Goal: Task Accomplishment & Management: Use online tool/utility

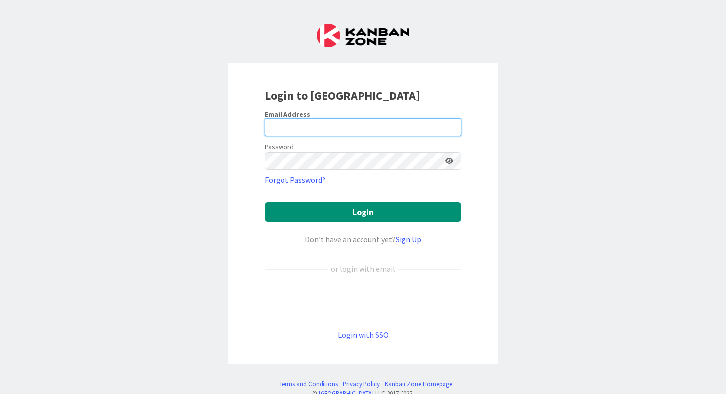
click at [351, 129] on input "email" at bounding box center [363, 128] width 197 height 18
type input "[PERSON_NAME][EMAIL_ADDRESS][PERSON_NAME][DOMAIN_NAME]"
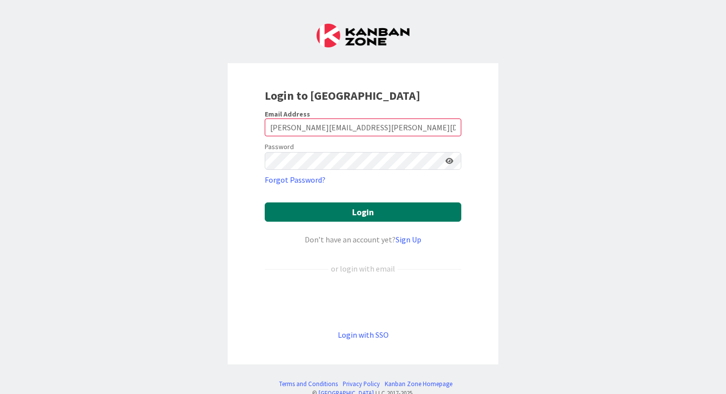
click at [373, 210] on button "Login" at bounding box center [363, 212] width 197 height 19
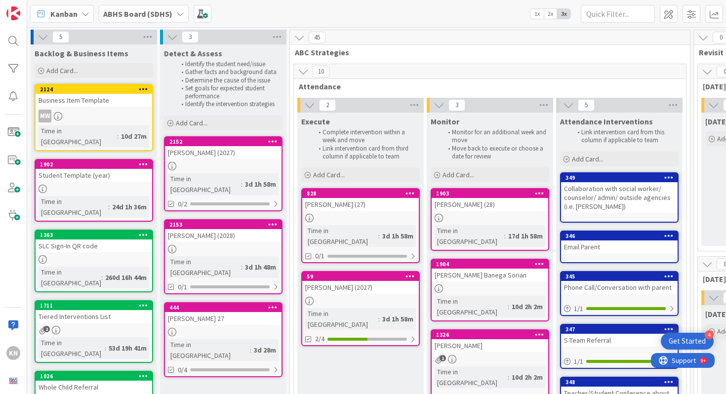
click at [411, 192] on icon at bounding box center [410, 193] width 9 height 7
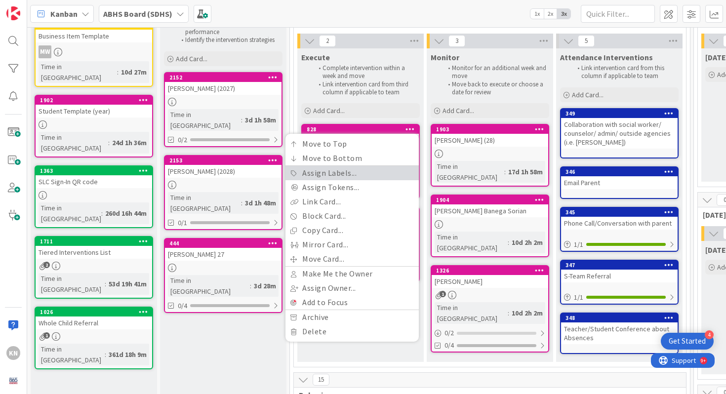
scroll to position [65, 0]
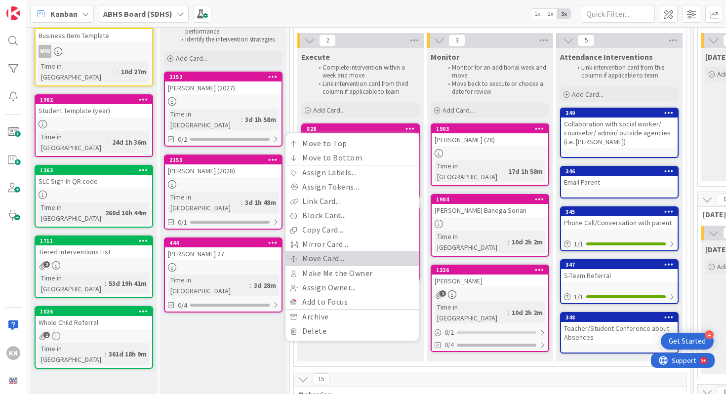
click at [336, 258] on link "Move Card..." at bounding box center [352, 258] width 133 height 14
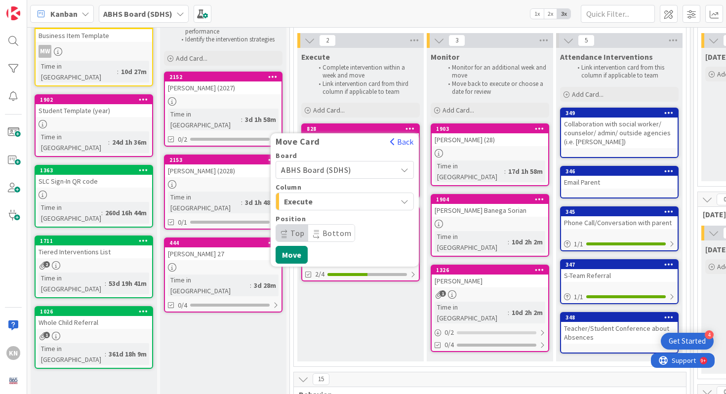
click at [347, 201] on span "Execute" at bounding box center [321, 201] width 74 height 13
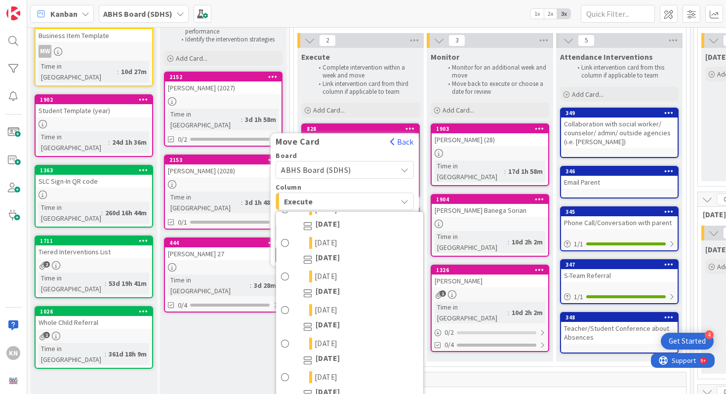
scroll to position [349, 0]
click at [315, 278] on span "[DATE]" at bounding box center [326, 278] width 23 height 12
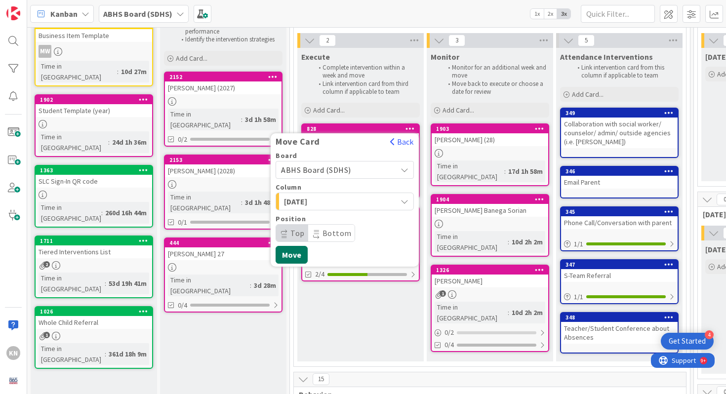
click at [295, 253] on button "Move" at bounding box center [292, 255] width 32 height 18
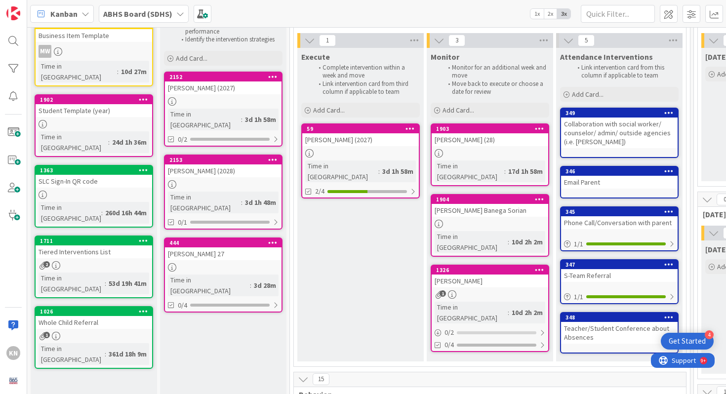
click at [362, 157] on div at bounding box center [360, 153] width 117 height 8
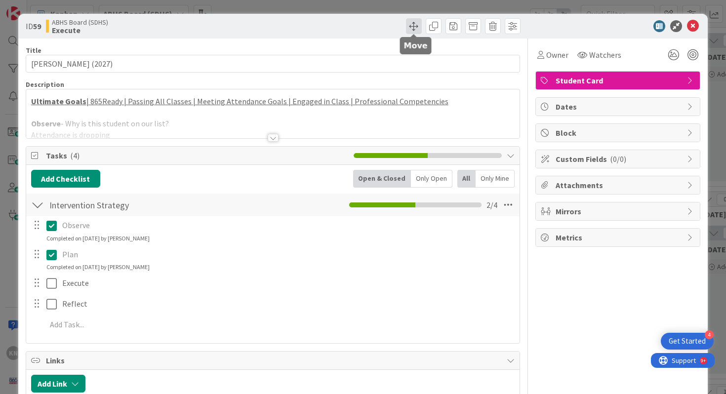
click at [413, 27] on span at bounding box center [414, 26] width 16 height 16
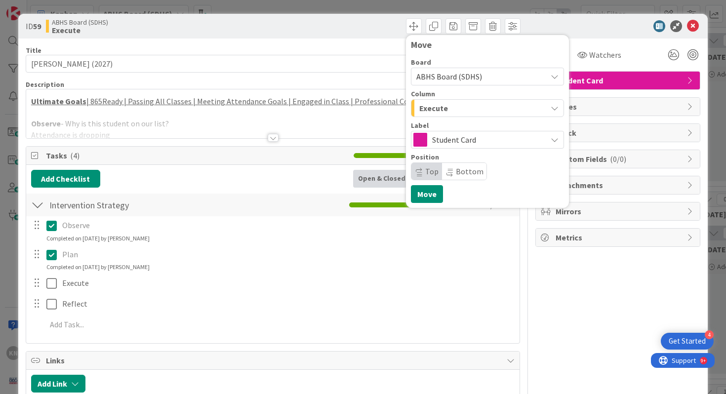
click at [441, 105] on span "Execute" at bounding box center [433, 108] width 29 height 13
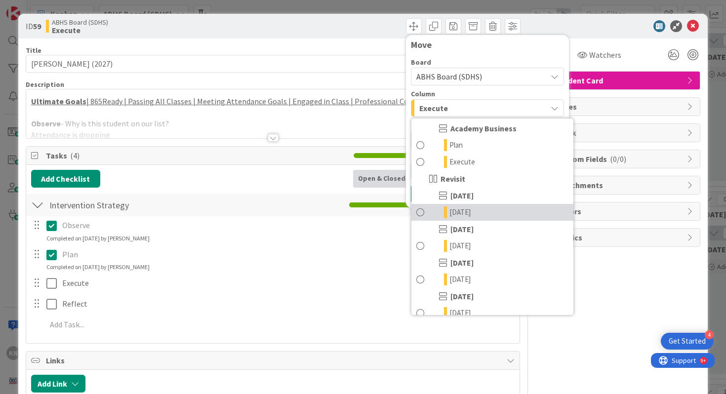
scroll to position [256, 0]
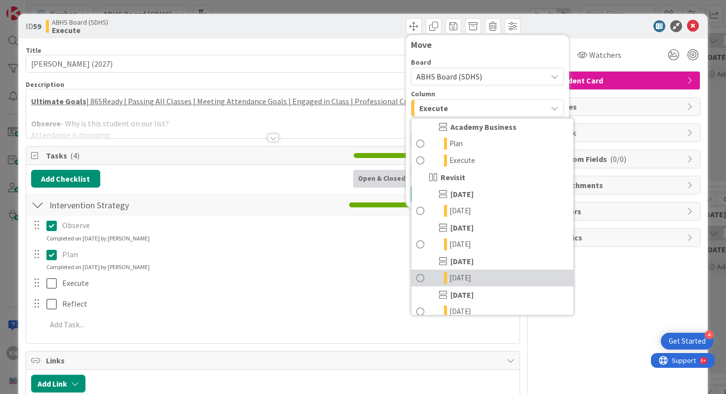
click at [456, 275] on span "[DATE]" at bounding box center [460, 278] width 21 height 12
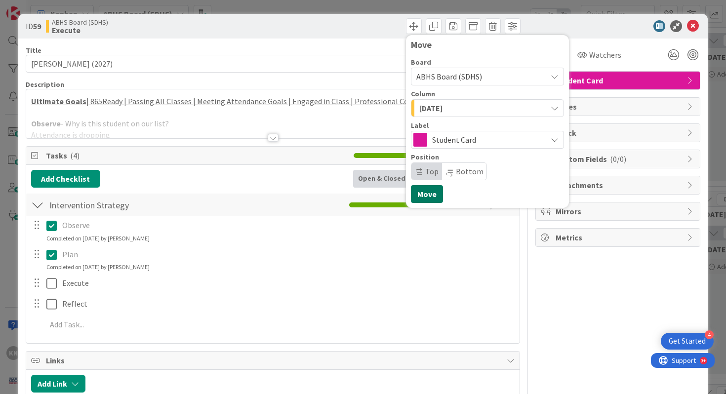
click at [430, 196] on button "Move" at bounding box center [427, 194] width 32 height 18
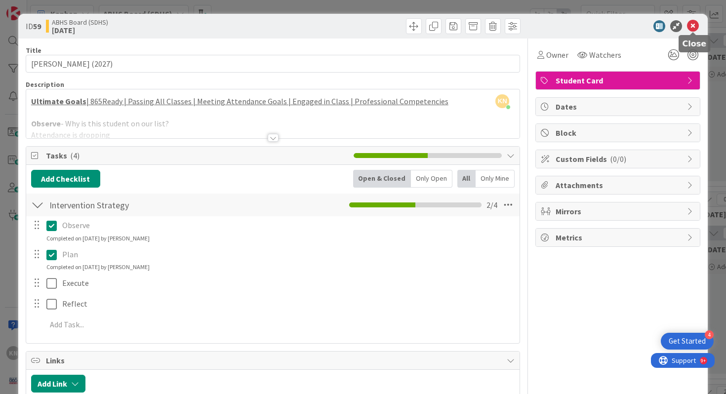
click at [694, 25] on icon at bounding box center [693, 26] width 12 height 12
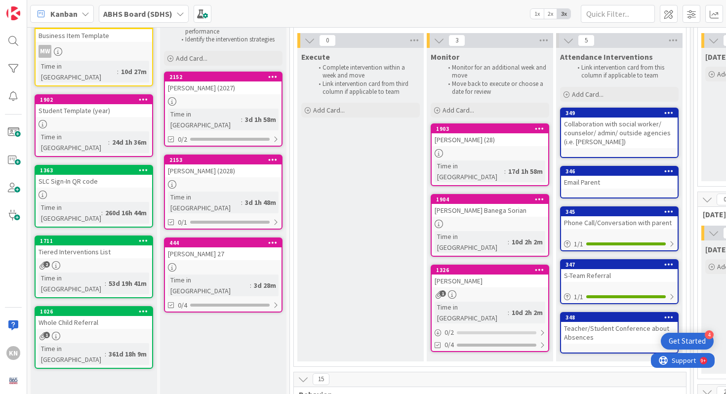
click at [271, 78] on icon at bounding box center [272, 76] width 9 height 7
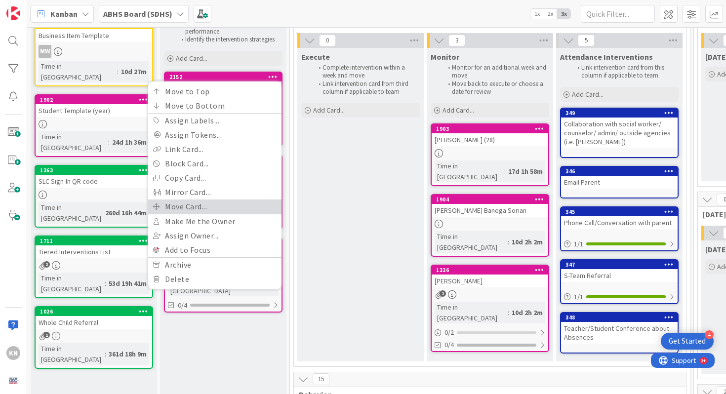
click at [175, 205] on link "Move Card..." at bounding box center [214, 207] width 133 height 14
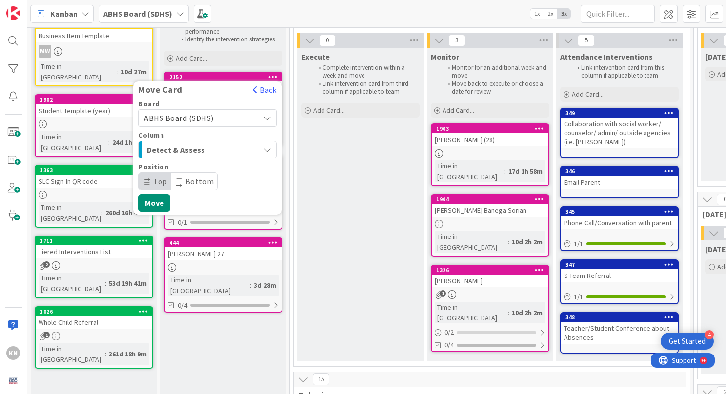
click at [195, 149] on span "Detect & Assess" at bounding box center [184, 149] width 74 height 13
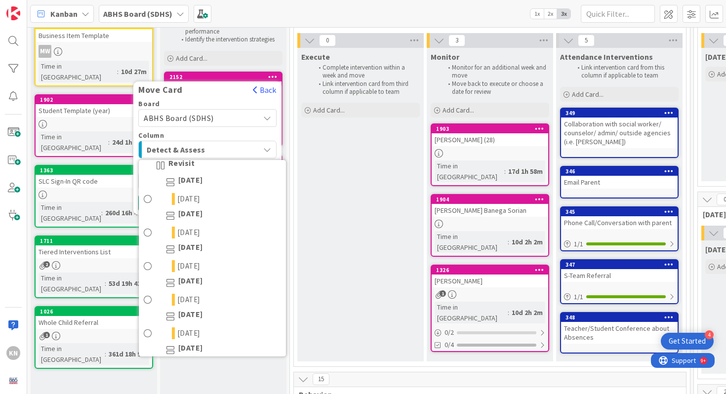
scroll to position [343, 0]
click at [150, 233] on span at bounding box center [148, 233] width 8 height 12
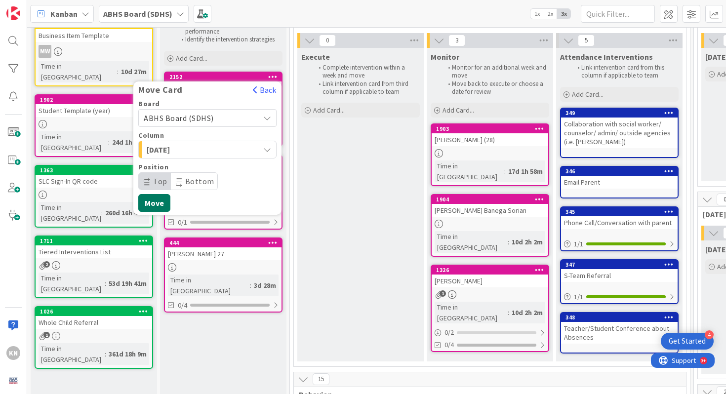
click at [160, 204] on button "Move" at bounding box center [154, 203] width 32 height 18
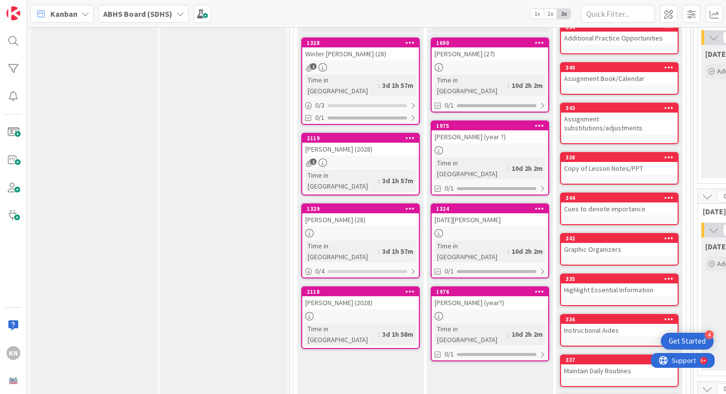
scroll to position [1196, 0]
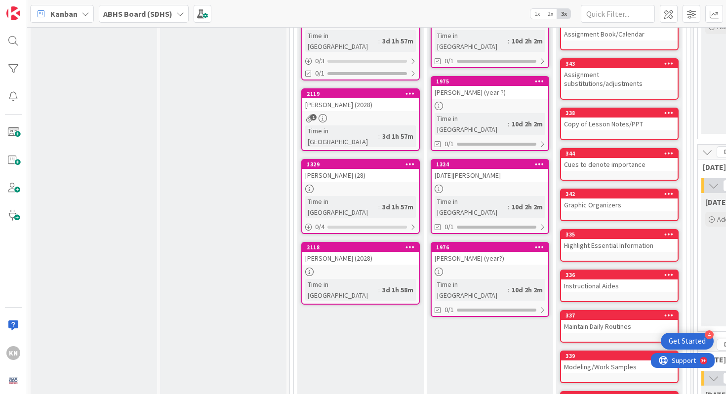
click at [480, 252] on div "[PERSON_NAME] (year?)" at bounding box center [490, 258] width 117 height 13
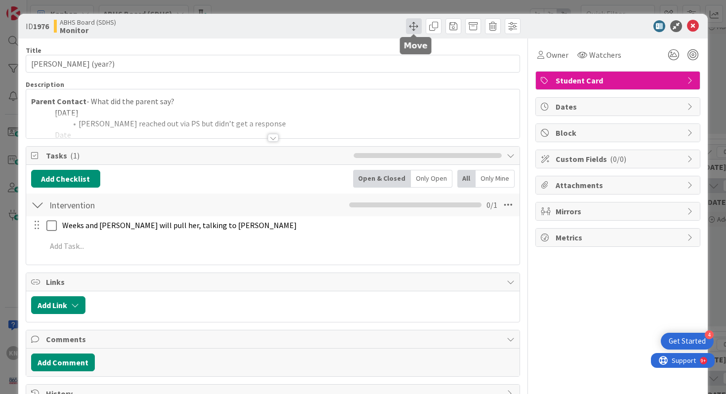
click at [411, 23] on span at bounding box center [414, 26] width 16 height 16
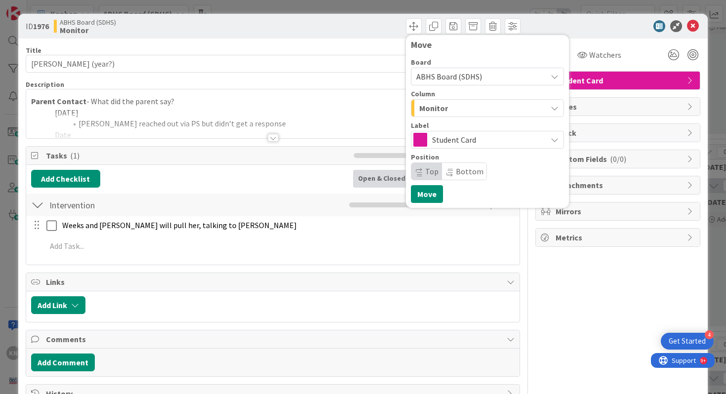
click at [425, 107] on span "Monitor" at bounding box center [433, 108] width 29 height 13
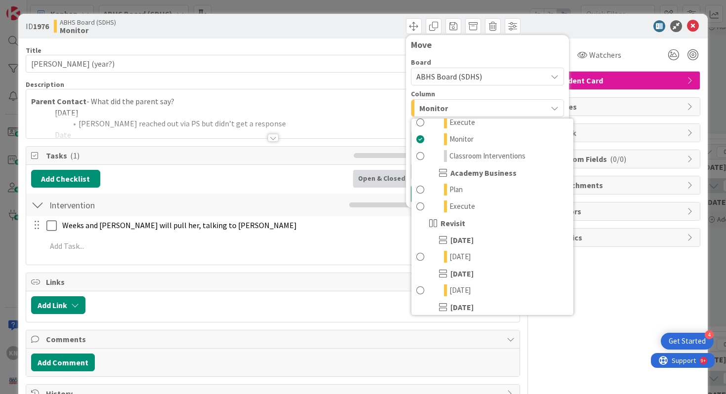
scroll to position [247, 0]
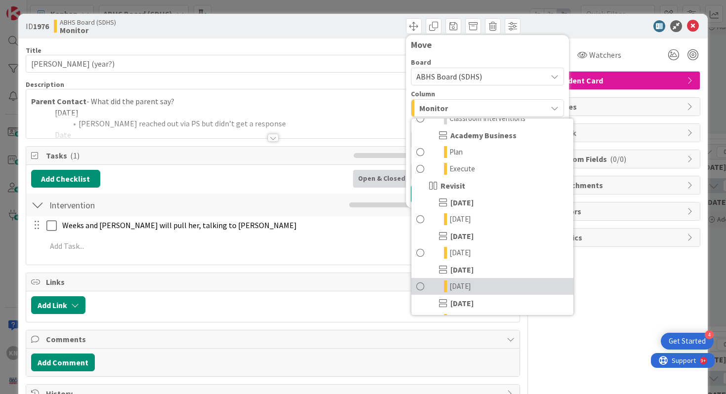
click at [447, 285] on icon at bounding box center [445, 287] width 3 height 12
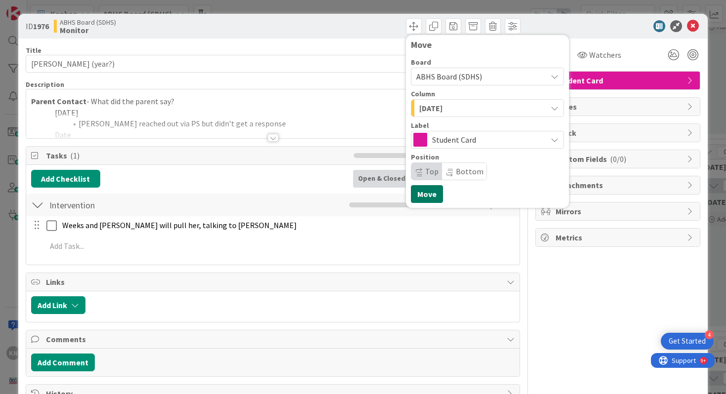
click at [425, 191] on button "Move" at bounding box center [427, 194] width 32 height 18
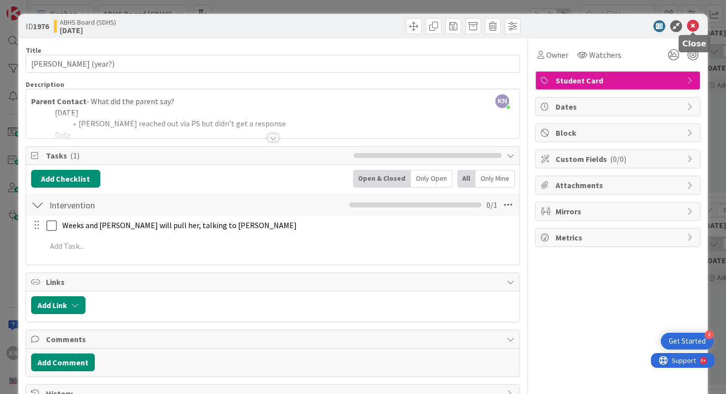
click at [696, 26] on icon at bounding box center [693, 26] width 12 height 12
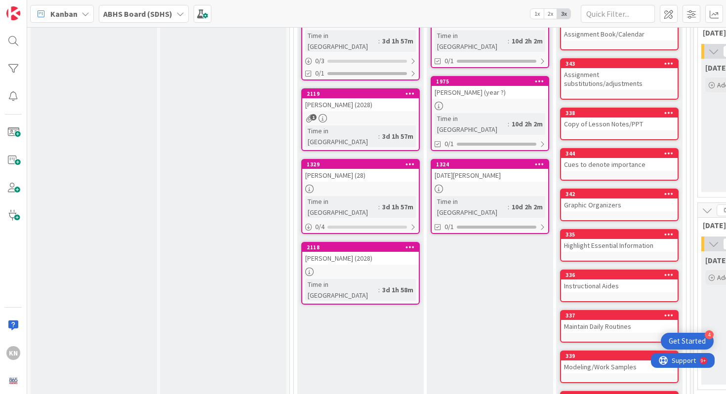
click at [473, 185] on div at bounding box center [490, 189] width 117 height 8
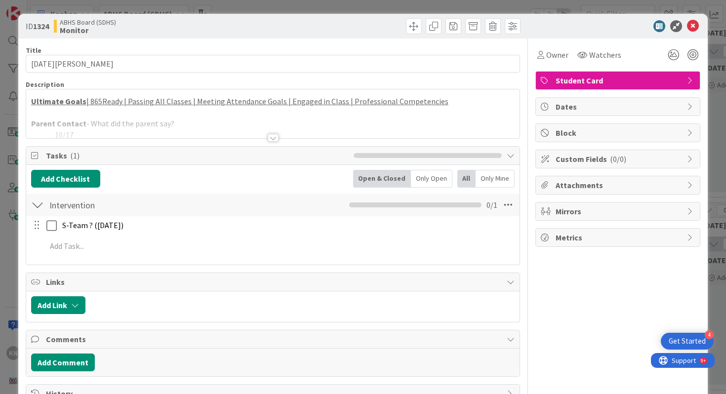
click at [275, 137] on div at bounding box center [273, 138] width 11 height 8
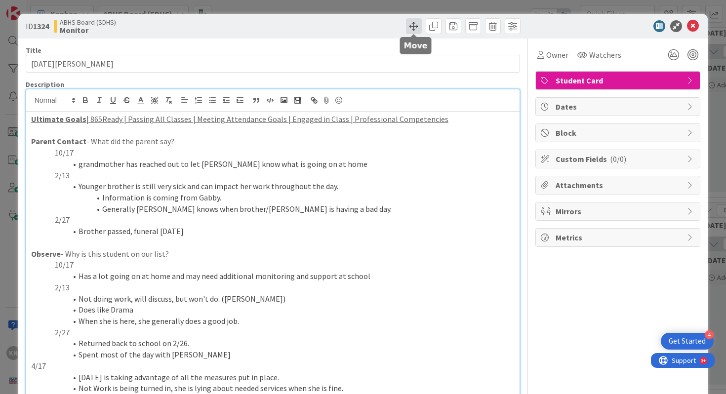
click at [417, 23] on span at bounding box center [414, 26] width 16 height 16
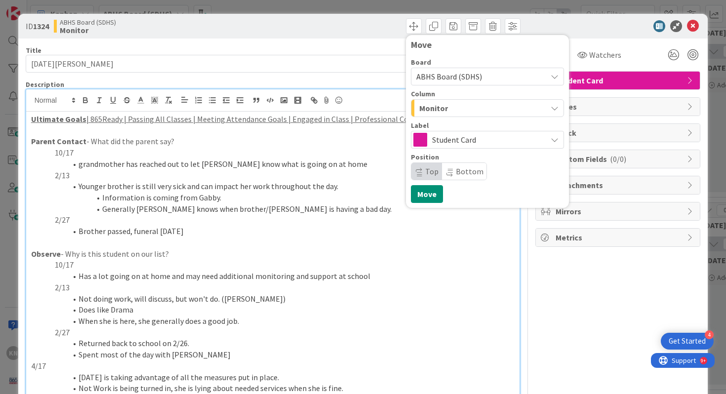
click at [426, 106] on span "Monitor" at bounding box center [433, 108] width 29 height 13
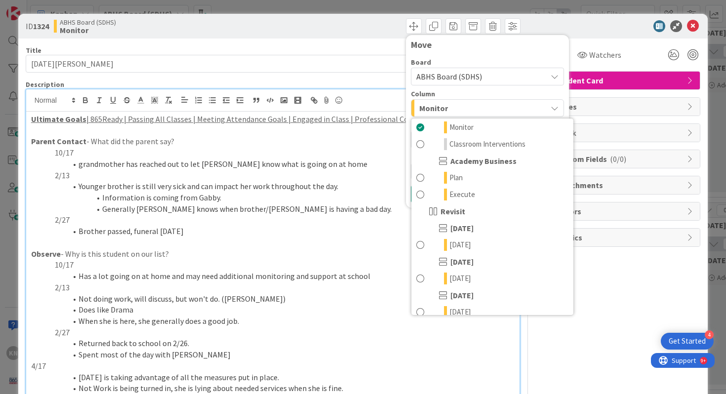
scroll to position [282, 0]
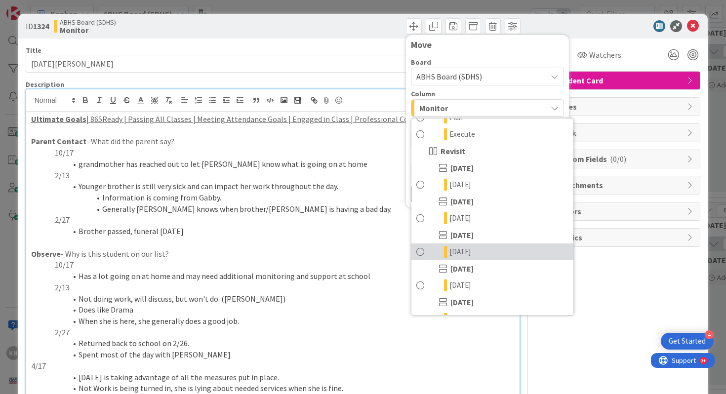
click at [421, 251] on span at bounding box center [420, 252] width 8 height 12
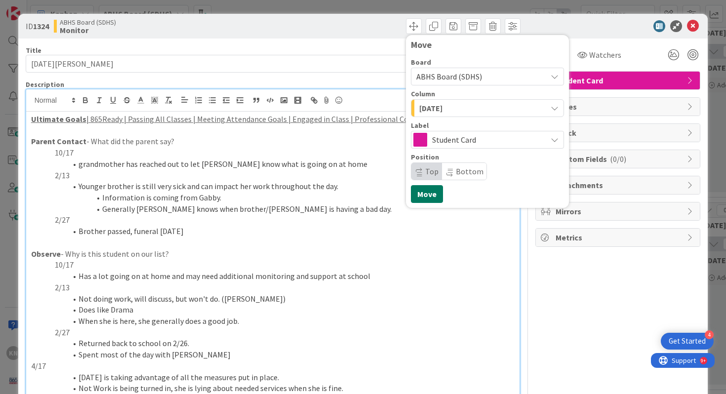
click at [431, 192] on button "Move" at bounding box center [427, 194] width 32 height 18
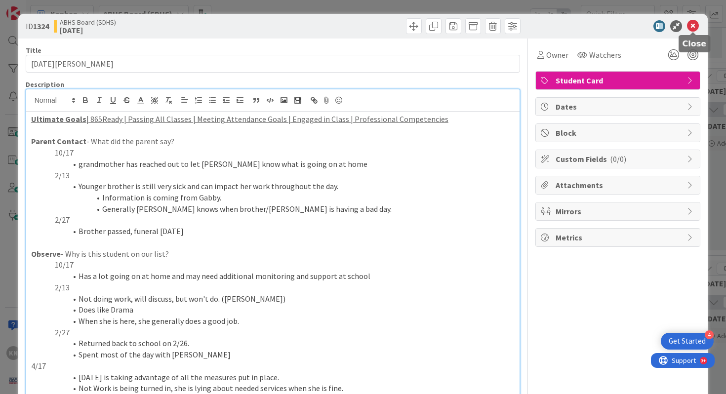
click at [696, 27] on icon at bounding box center [693, 26] width 12 height 12
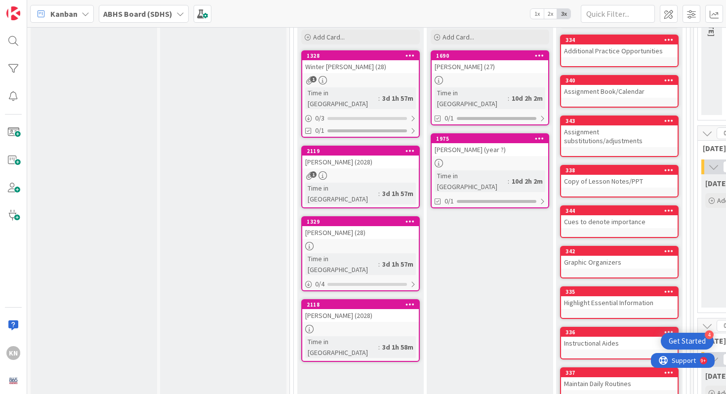
click at [473, 143] on div "[PERSON_NAME] (year ?)" at bounding box center [490, 149] width 117 height 13
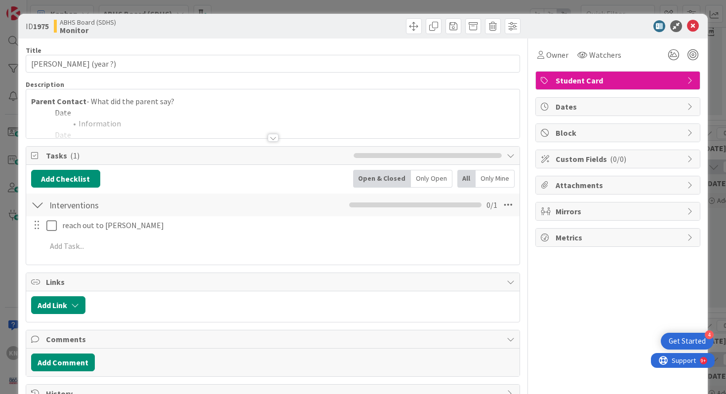
click at [276, 139] on div at bounding box center [273, 138] width 11 height 8
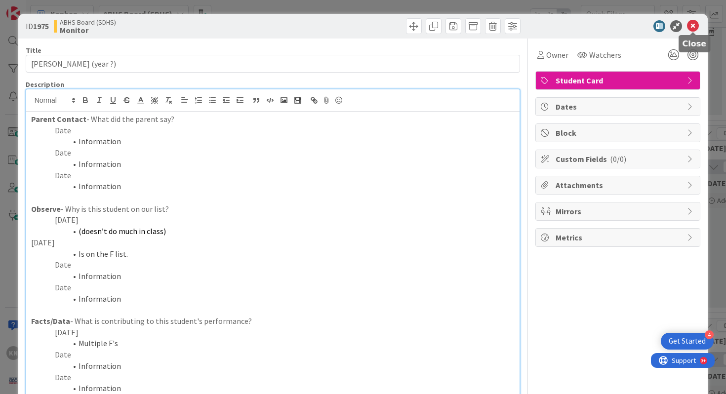
click at [694, 27] on icon at bounding box center [693, 26] width 12 height 12
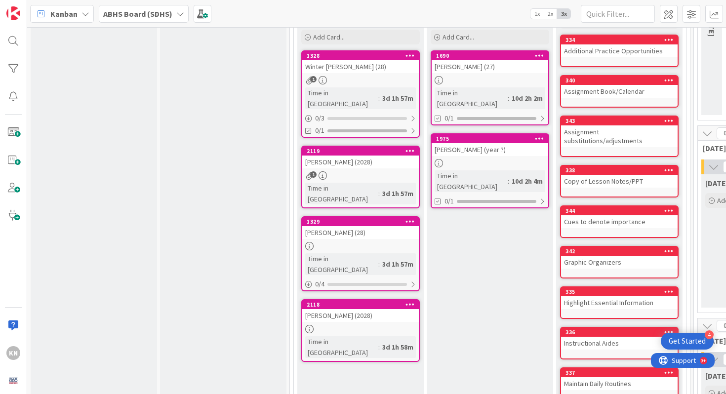
click at [537, 135] on icon at bounding box center [539, 138] width 9 height 7
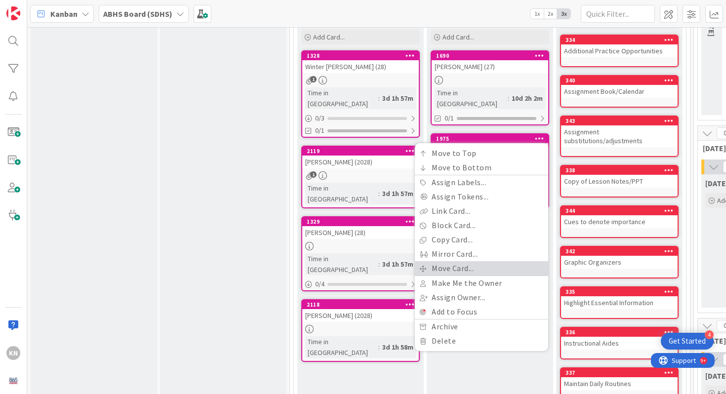
click at [449, 261] on link "Move Card..." at bounding box center [481, 268] width 133 height 14
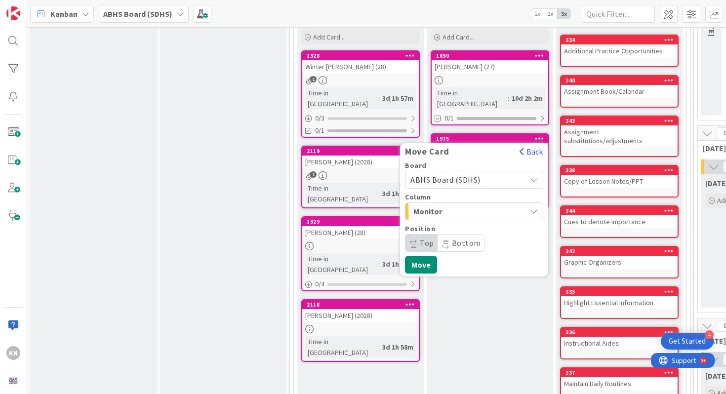
click at [445, 205] on span "Monitor" at bounding box center [450, 211] width 74 height 13
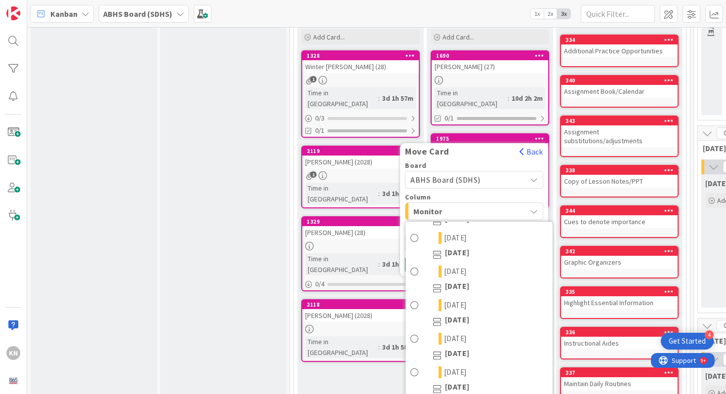
scroll to position [333, 0]
click at [416, 298] on span at bounding box center [415, 304] width 8 height 12
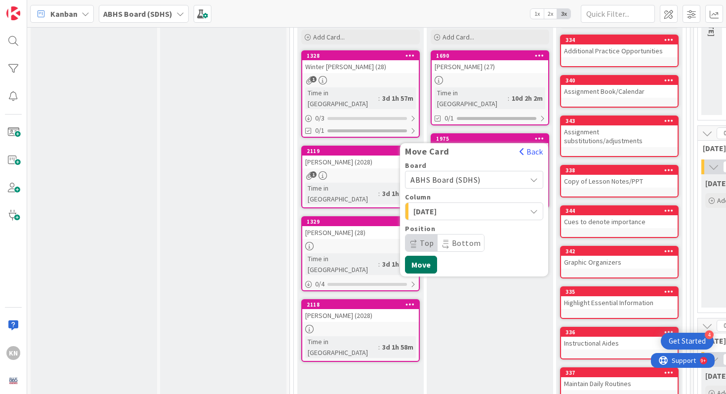
click at [419, 256] on button "Move" at bounding box center [421, 265] width 32 height 18
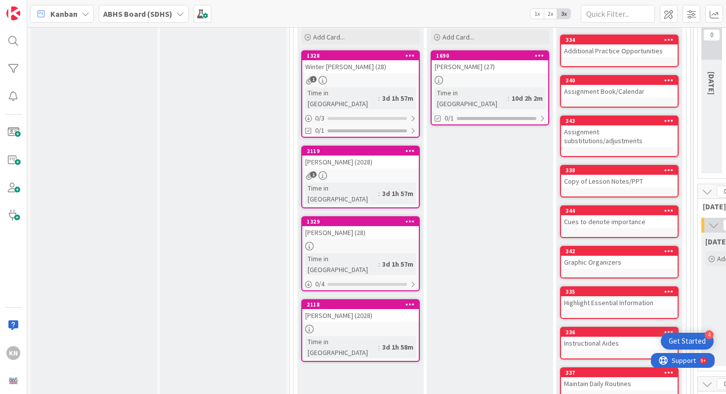
click at [485, 69] on div "[PERSON_NAME] (27)" at bounding box center [490, 66] width 117 height 13
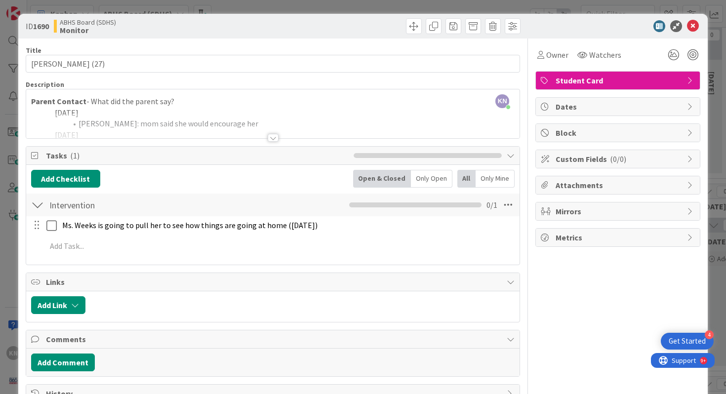
click at [274, 136] on div at bounding box center [273, 138] width 11 height 8
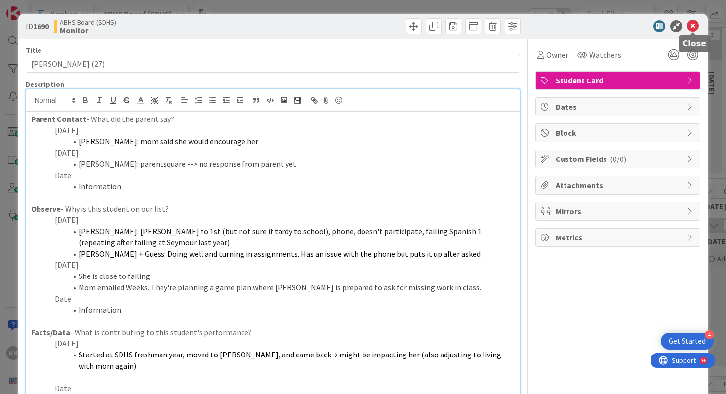
click at [690, 24] on icon at bounding box center [693, 26] width 12 height 12
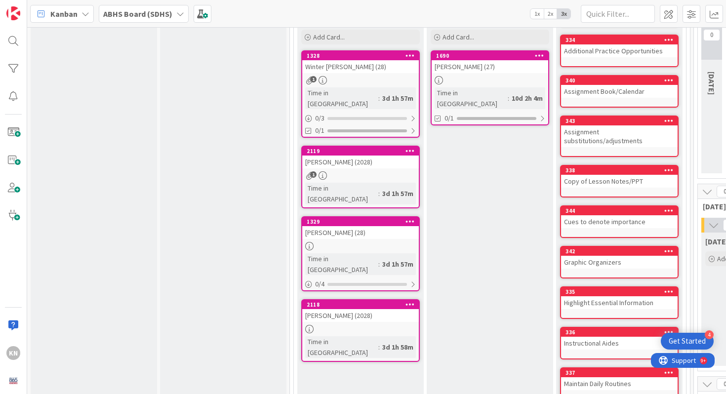
click at [537, 55] on icon at bounding box center [539, 55] width 9 height 7
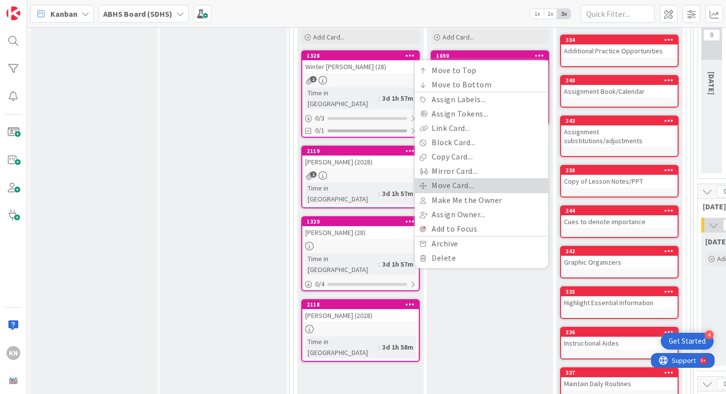
click at [446, 184] on link "Move Card..." at bounding box center [481, 185] width 133 height 14
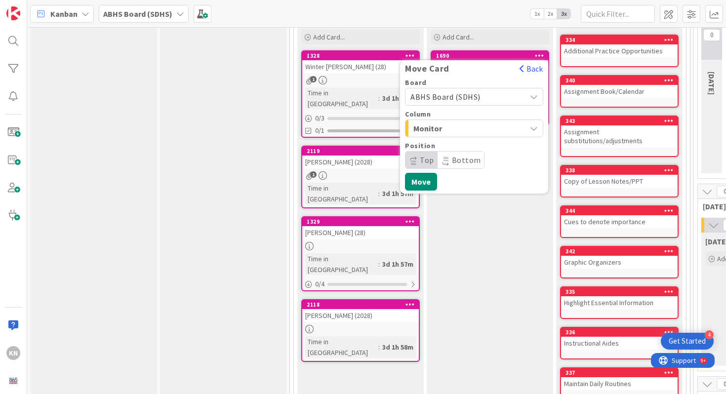
click at [434, 131] on span "Monitor" at bounding box center [450, 128] width 74 height 13
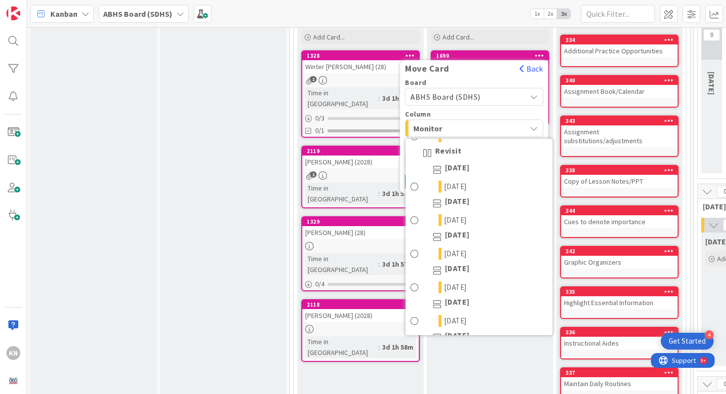
scroll to position [301, 0]
click at [416, 254] on span at bounding box center [415, 253] width 8 height 12
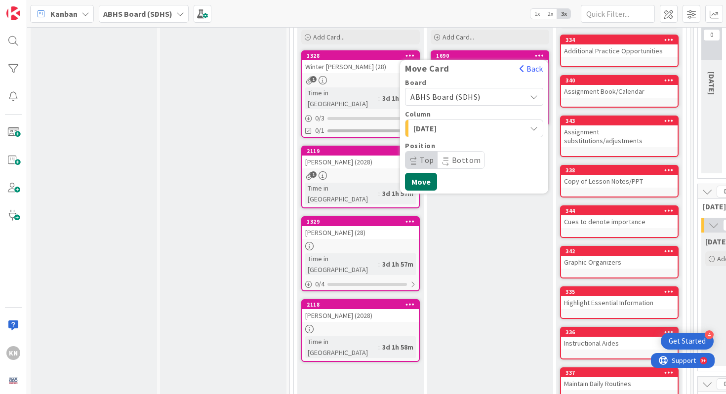
click at [425, 182] on button "Move" at bounding box center [421, 182] width 32 height 18
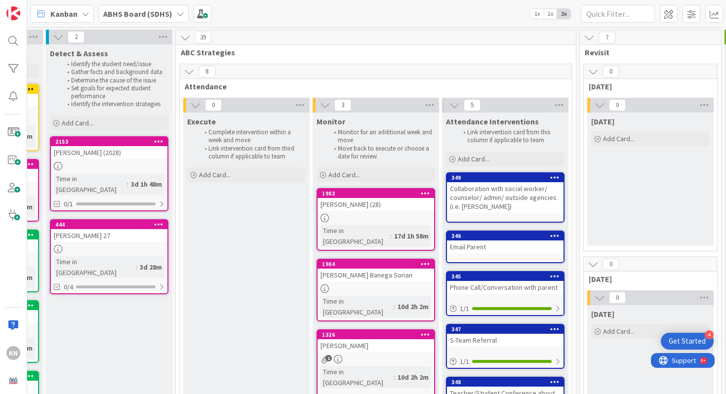
scroll to position [0, 295]
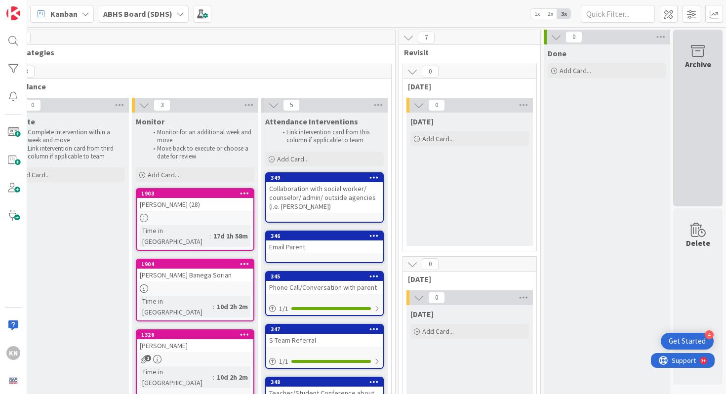
click at [707, 49] on icon at bounding box center [698, 51] width 38 height 14
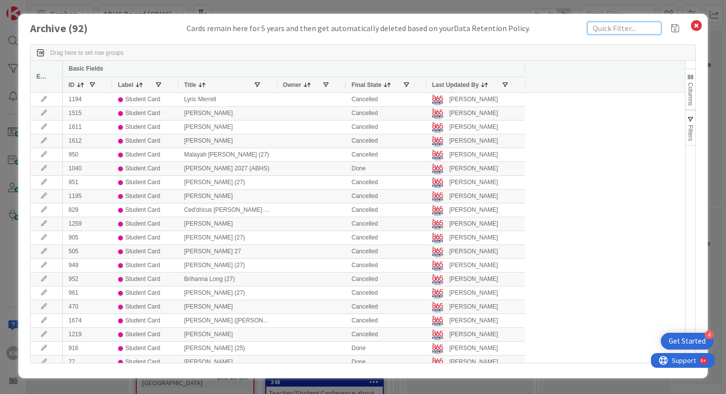
click at [641, 30] on input "text" at bounding box center [624, 28] width 74 height 13
paste input "[PERSON_NAME]"
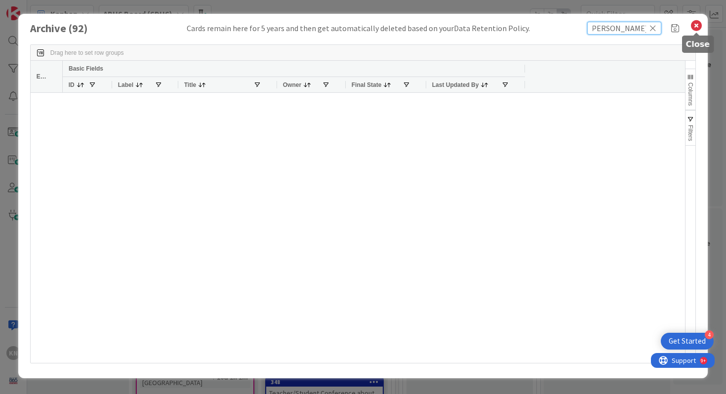
type input "[PERSON_NAME]"
click at [695, 22] on icon at bounding box center [696, 26] width 13 height 14
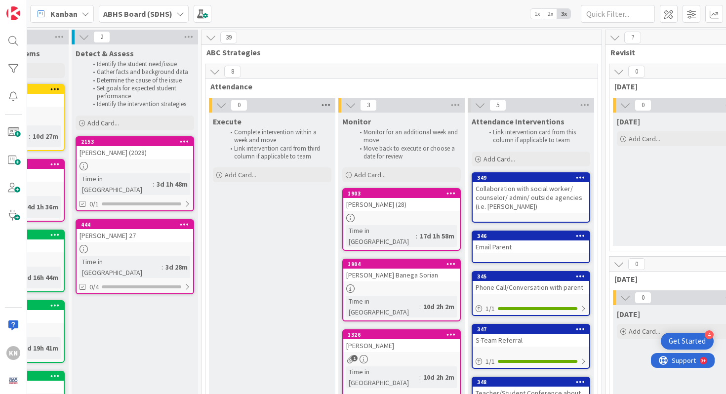
scroll to position [0, 0]
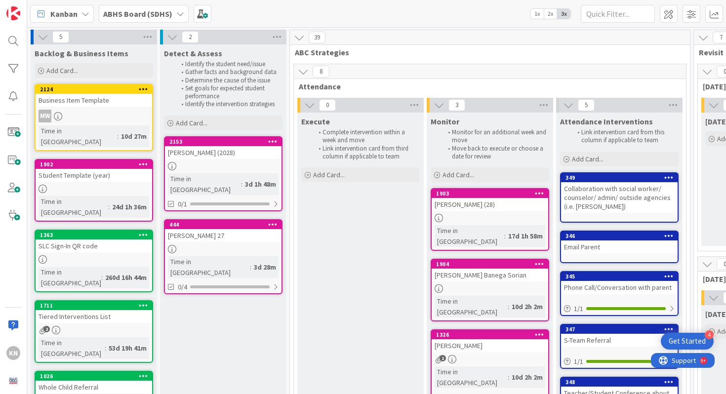
click at [84, 185] on div at bounding box center [94, 189] width 117 height 8
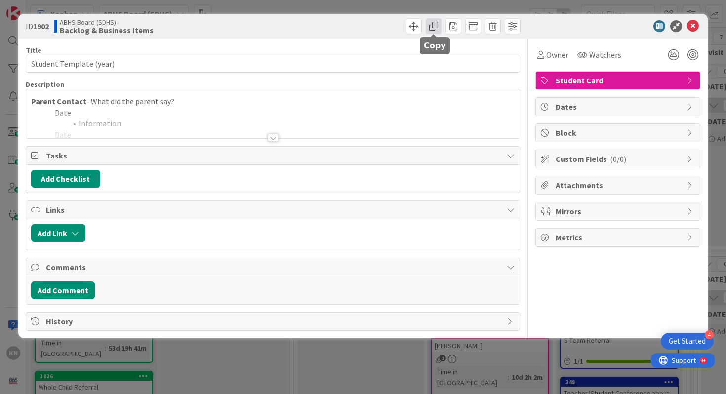
click at [437, 26] on span at bounding box center [434, 26] width 16 height 16
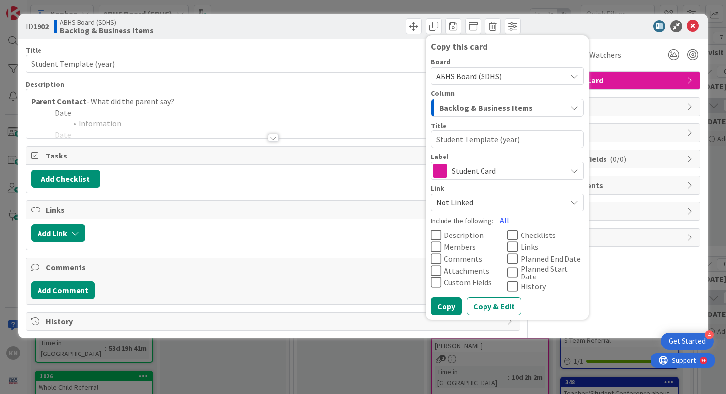
click at [437, 235] on icon at bounding box center [436, 235] width 10 height 12
click at [475, 300] on button "Copy & Edit" at bounding box center [494, 306] width 54 height 18
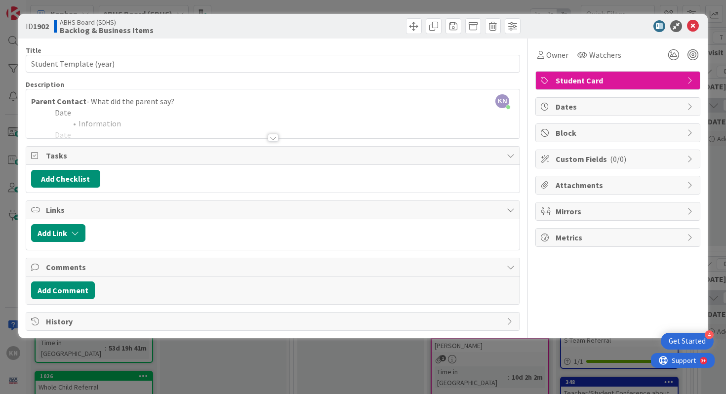
type textarea "x"
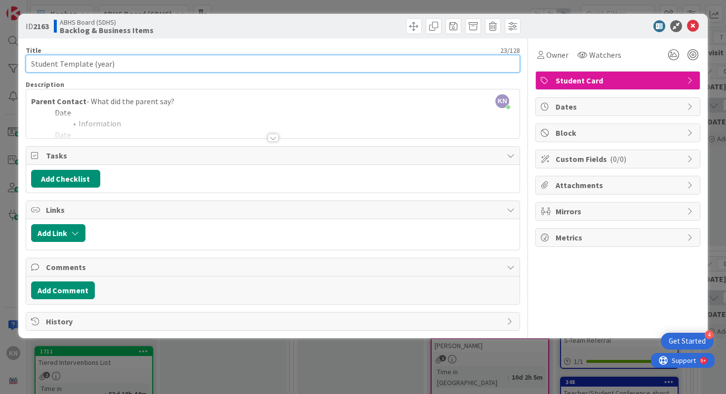
drag, startPoint x: 31, startPoint y: 66, endPoint x: 88, endPoint y: 68, distance: 57.9
click at [88, 68] on input "Student Template (year)" at bounding box center [273, 64] width 495 height 18
paste input "[PERSON_NAME]"
click at [106, 65] on input "[PERSON_NAME] (year)" at bounding box center [273, 64] width 495 height 18
type input "[PERSON_NAME] (2028)"
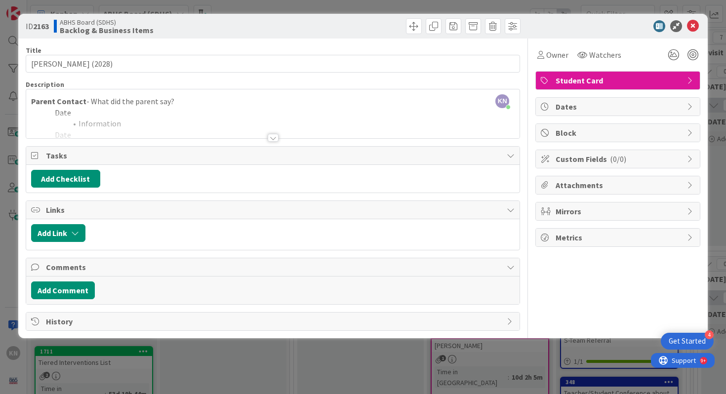
click at [269, 135] on div at bounding box center [273, 138] width 11 height 8
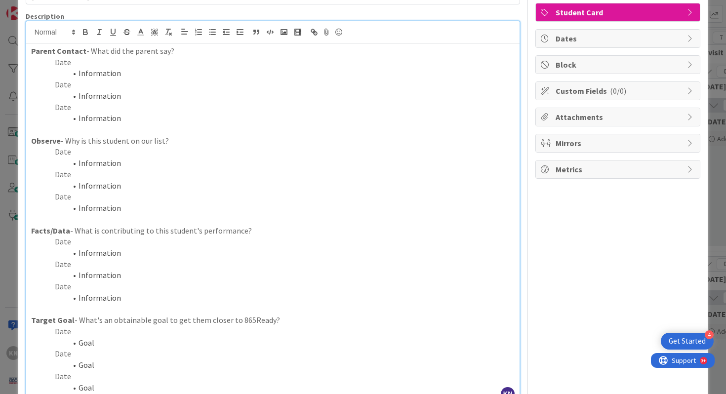
scroll to position [72, 0]
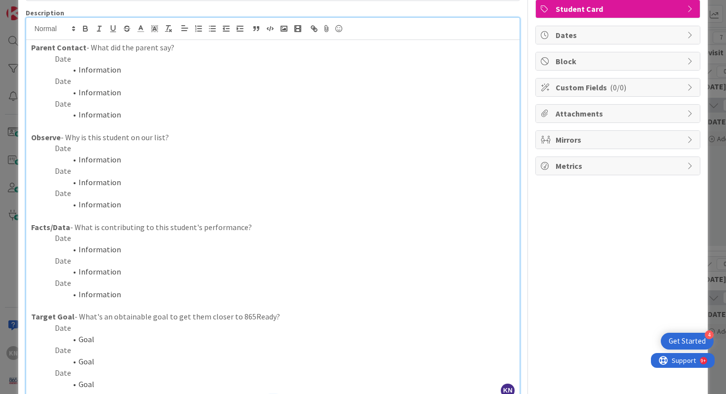
click at [85, 249] on li "Information" at bounding box center [279, 249] width 472 height 11
click at [64, 241] on p "Date" at bounding box center [273, 238] width 484 height 11
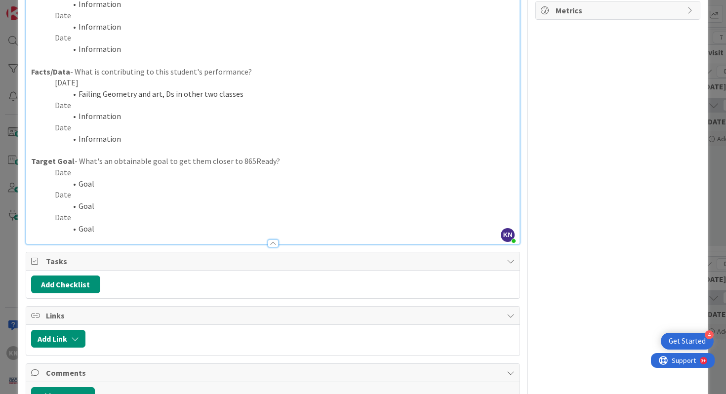
scroll to position [0, 0]
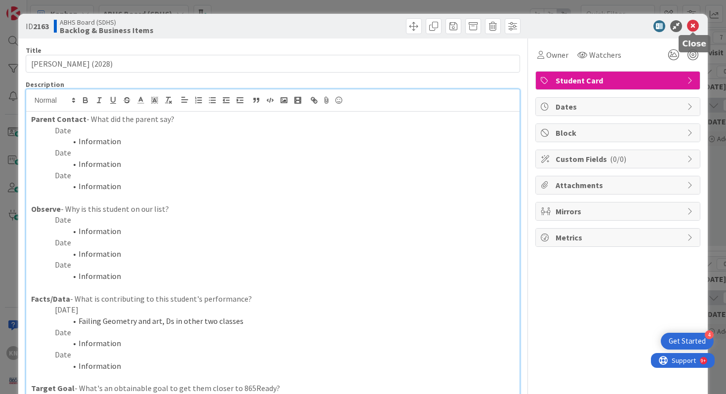
click at [693, 26] on icon at bounding box center [693, 26] width 12 height 12
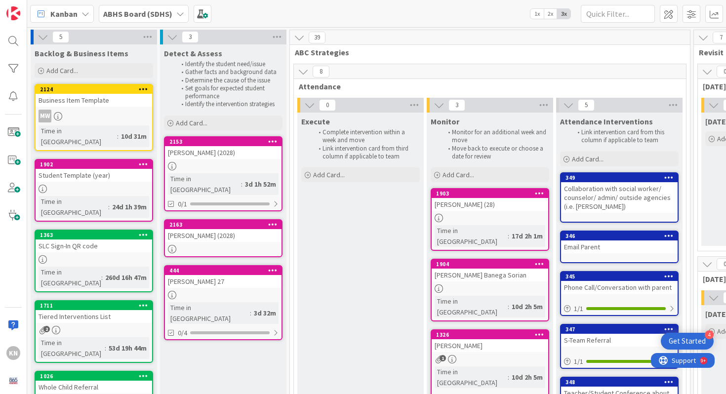
scroll to position [0, 295]
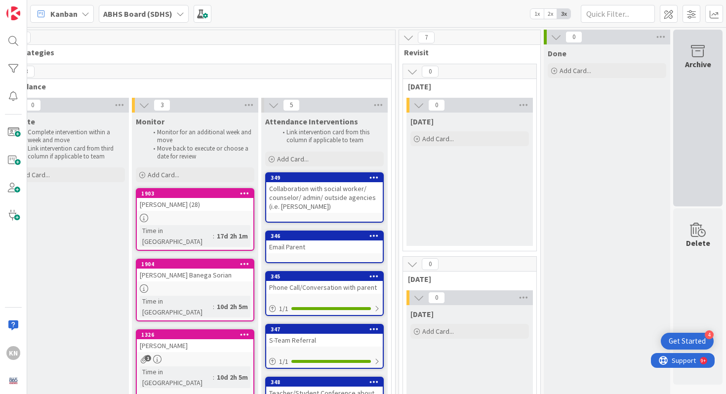
click at [700, 46] on icon at bounding box center [698, 51] width 38 height 14
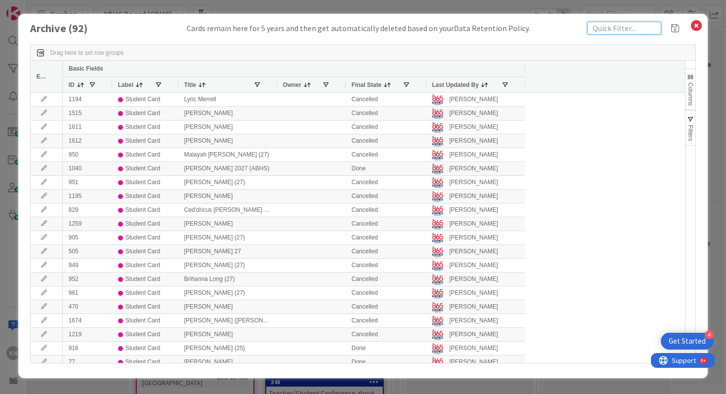
click at [629, 32] on input "text" at bounding box center [624, 28] width 74 height 13
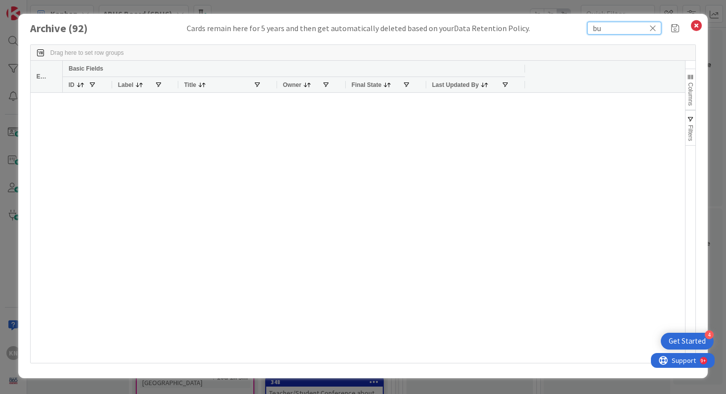
type input "b"
click at [596, 30] on input "rice" at bounding box center [624, 28] width 74 height 13
type input "[PERSON_NAME]"
click at [700, 22] on icon at bounding box center [696, 26] width 13 height 14
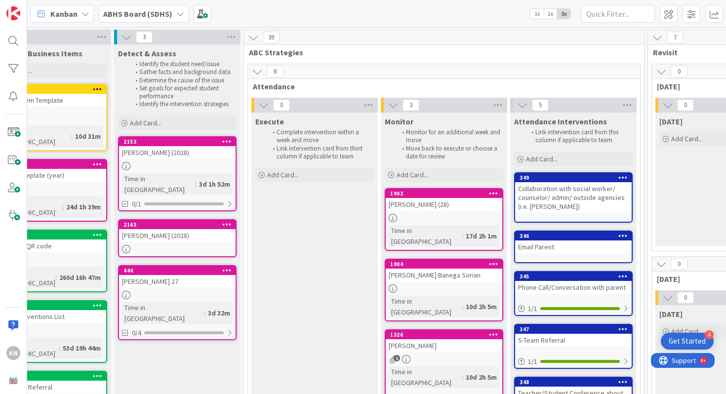
scroll to position [0, 0]
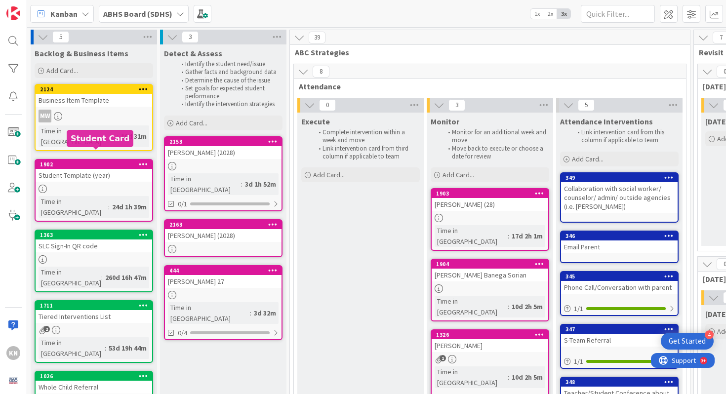
click at [71, 169] on div "Student Template (year)" at bounding box center [94, 175] width 117 height 13
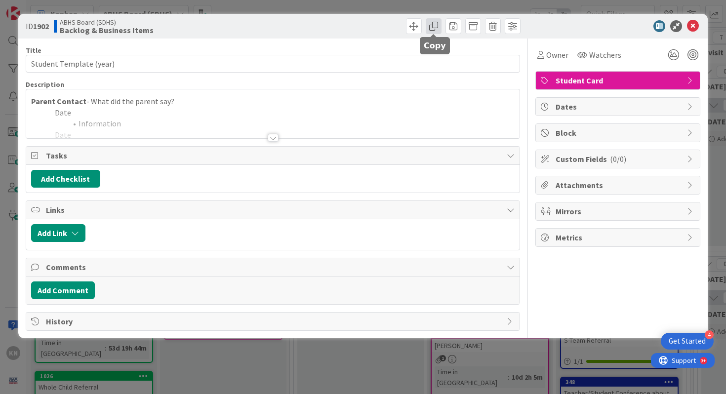
click at [434, 25] on span at bounding box center [434, 26] width 16 height 16
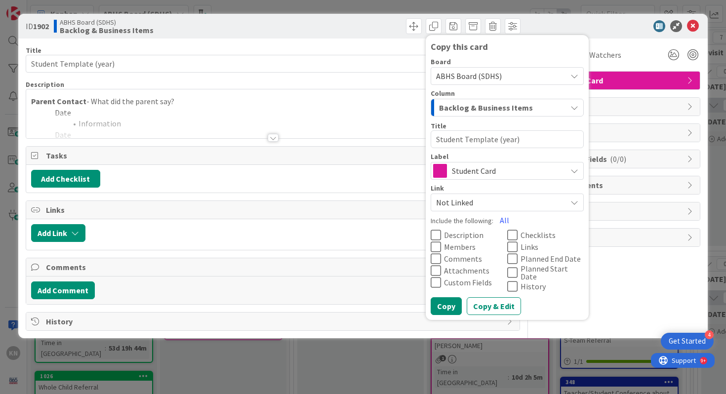
click at [435, 235] on icon at bounding box center [436, 235] width 10 height 12
click at [484, 301] on button "Copy & Edit" at bounding box center [494, 306] width 54 height 18
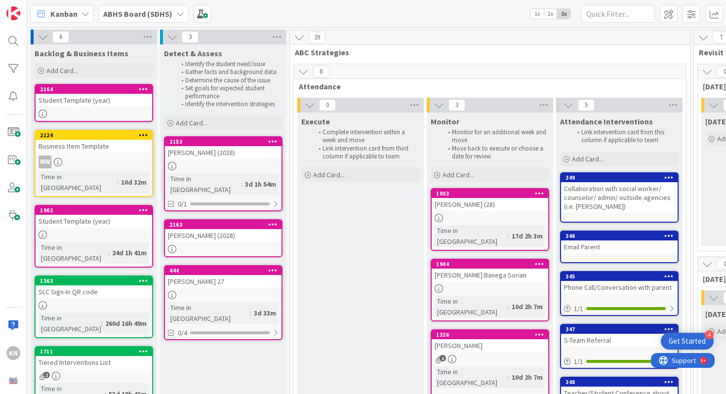
type textarea "x"
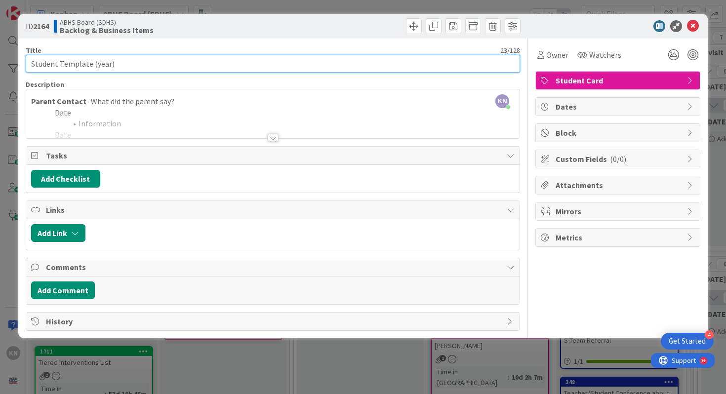
drag, startPoint x: 31, startPoint y: 65, endPoint x: 88, endPoint y: 68, distance: 57.4
click at [88, 68] on input "Student Template (year)" at bounding box center [273, 64] width 495 height 18
click at [68, 64] on input "[PERSON_NAME] (year)" at bounding box center [273, 64] width 495 height 18
type input "[PERSON_NAME] (2027)"
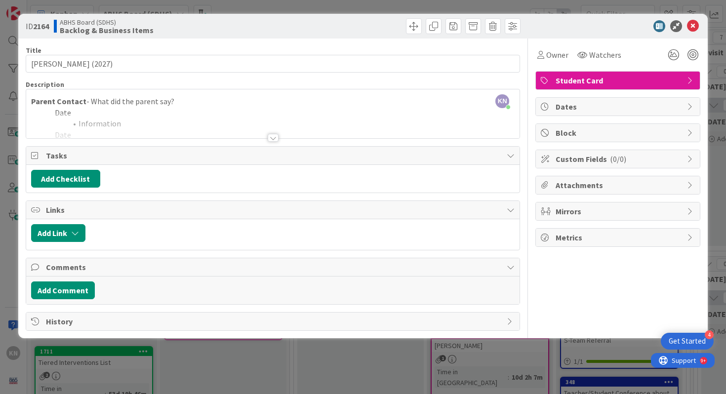
click at [274, 137] on div at bounding box center [273, 138] width 11 height 8
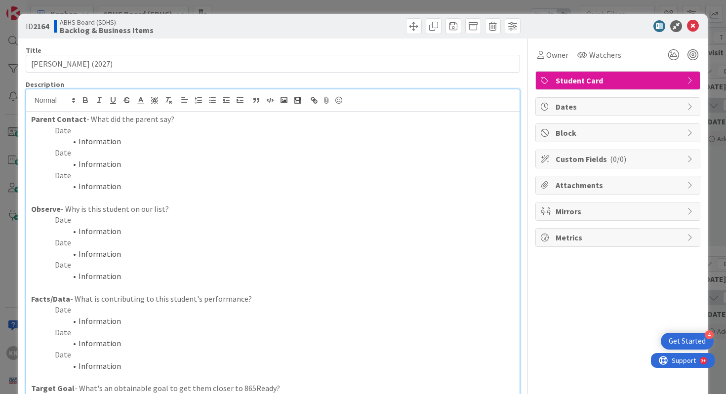
click at [113, 316] on li "Information" at bounding box center [279, 321] width 472 height 11
click at [111, 321] on li "Information" at bounding box center [279, 321] width 472 height 11
paste div
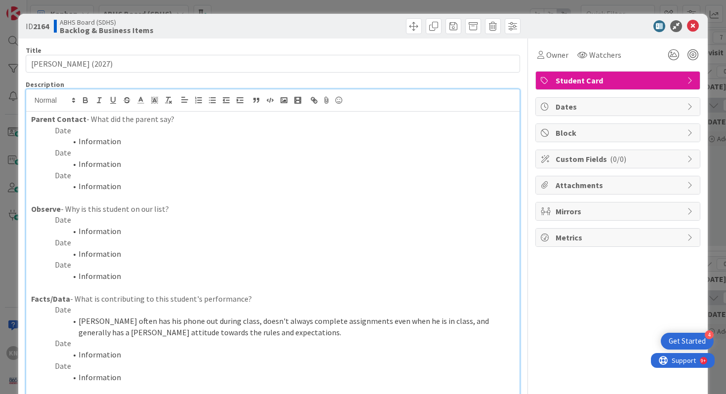
click at [59, 314] on p "Date" at bounding box center [273, 309] width 484 height 11
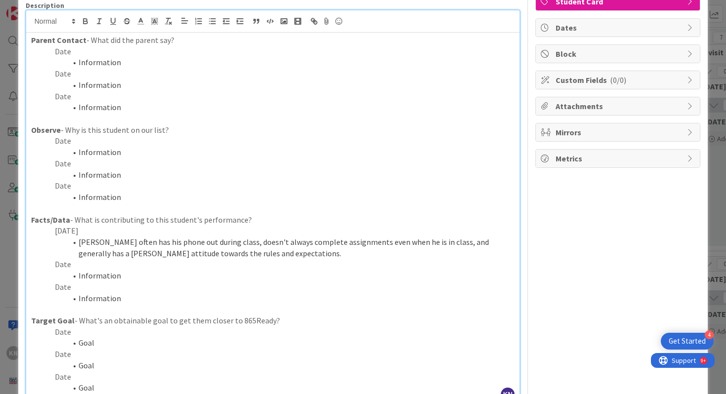
scroll to position [87, 0]
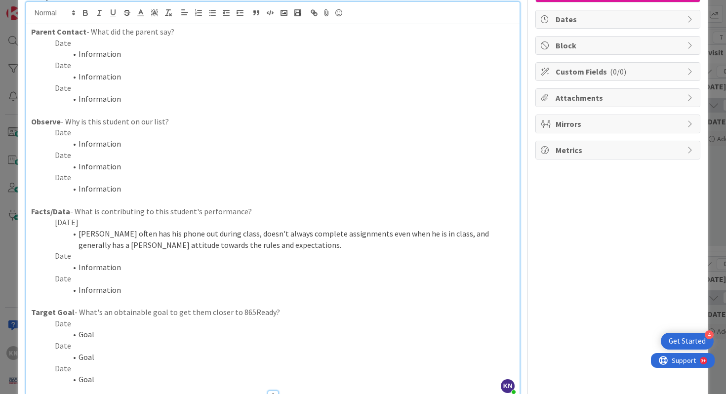
click at [210, 236] on li "[PERSON_NAME] often has his phone out during class, doesn't always complete ass…" at bounding box center [279, 239] width 472 height 22
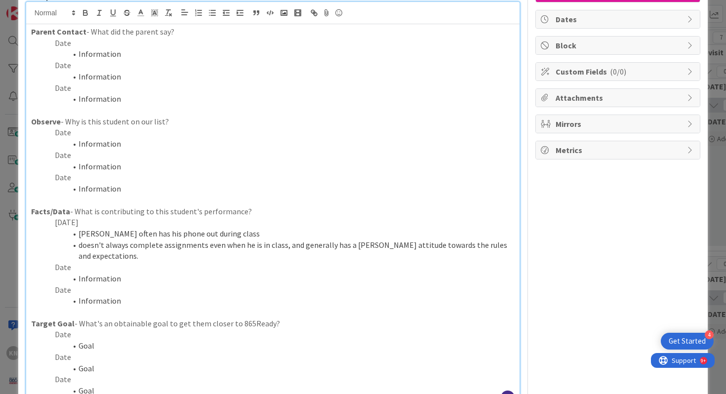
click at [301, 246] on li "doesn't always complete assignments even when he is in class, and generally has…" at bounding box center [279, 251] width 472 height 22
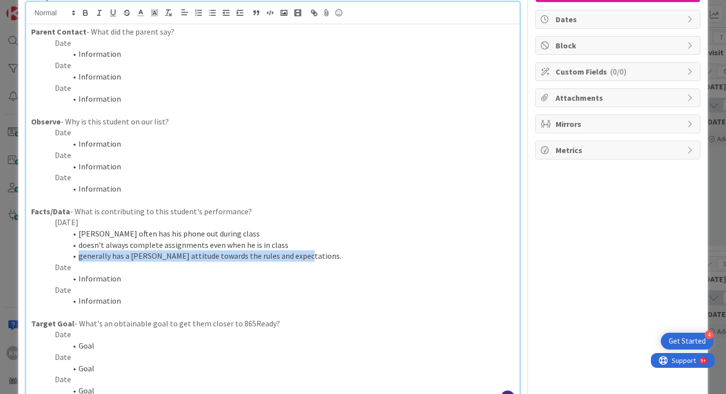
drag, startPoint x: 80, startPoint y: 258, endPoint x: 304, endPoint y: 252, distance: 224.8
click at [304, 252] on li "generally has a [PERSON_NAME] attitude towards the rules and expectations." at bounding box center [279, 255] width 472 height 11
click at [332, 260] on li "generally has a [PERSON_NAME] attitude towards the rules and expectations." at bounding box center [279, 255] width 472 height 11
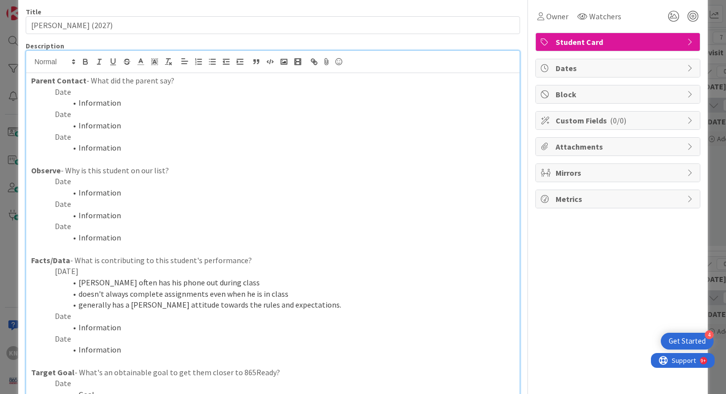
scroll to position [0, 0]
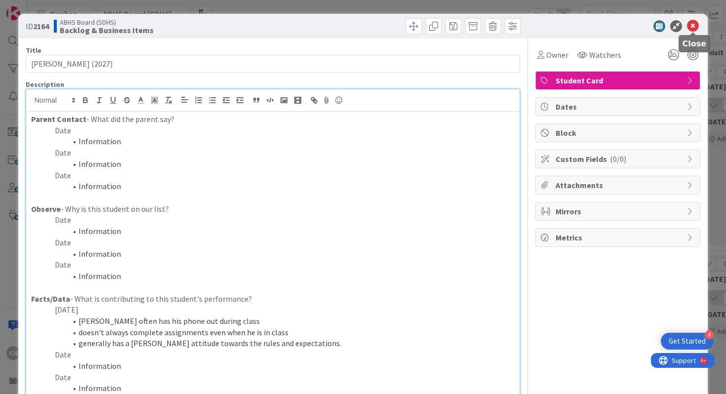
click at [692, 26] on icon at bounding box center [693, 26] width 12 height 12
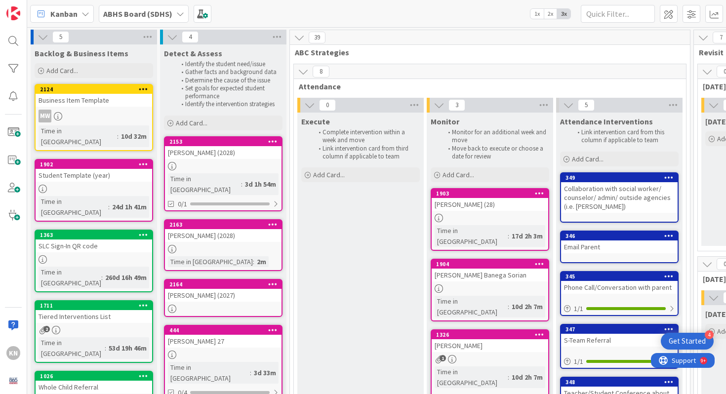
drag, startPoint x: 206, startPoint y: 268, endPoint x: 256, endPoint y: 0, distance: 272.8
click at [220, 289] on div "[PERSON_NAME] (2027)" at bounding box center [223, 295] width 117 height 13
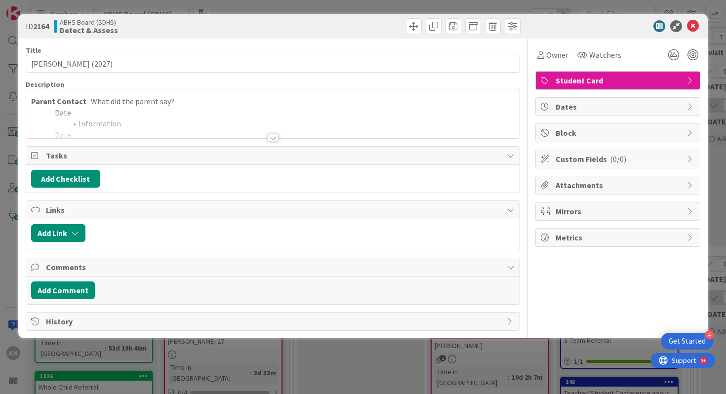
click at [271, 137] on div at bounding box center [273, 138] width 11 height 8
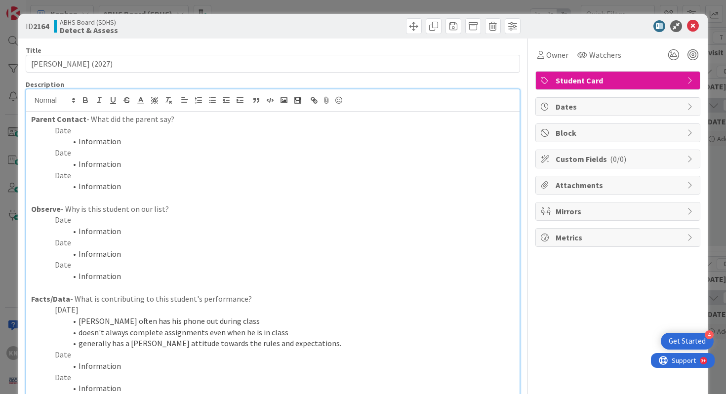
click at [89, 142] on li "Information" at bounding box center [279, 141] width 472 height 11
paste div
click at [65, 131] on p "Date" at bounding box center [273, 130] width 484 height 11
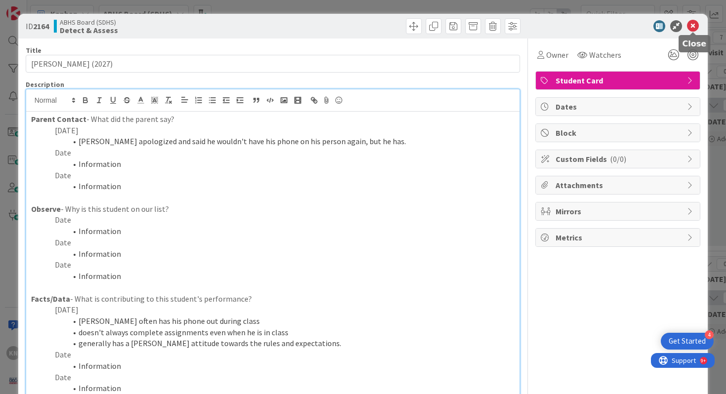
click at [695, 25] on icon at bounding box center [693, 26] width 12 height 12
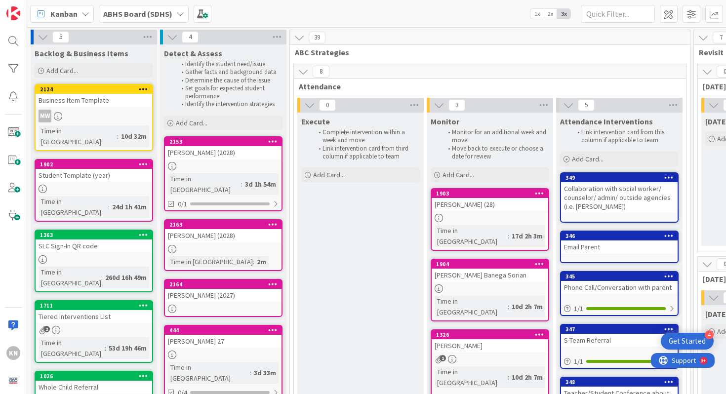
click at [256, 245] on div at bounding box center [223, 249] width 117 height 8
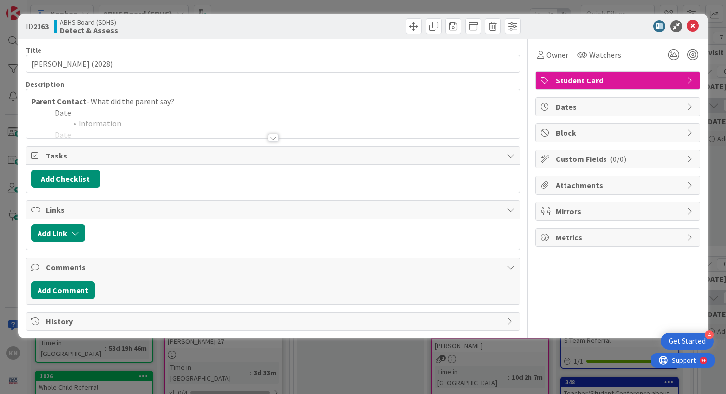
click at [277, 138] on div at bounding box center [273, 138] width 11 height 8
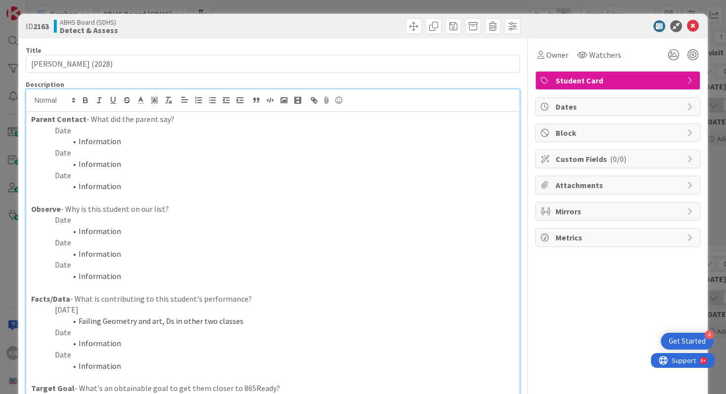
click at [90, 141] on li "Information" at bounding box center [279, 141] width 472 height 11
paste div
click at [65, 133] on p "Date" at bounding box center [273, 130] width 484 height 11
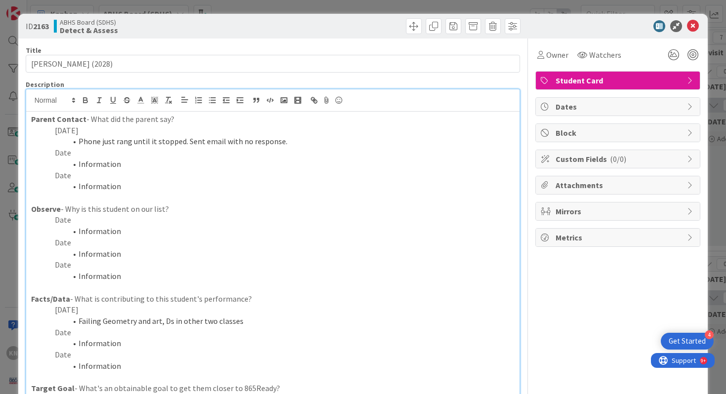
click at [211, 208] on p "Observe - Why is this student on our list?" at bounding box center [273, 209] width 484 height 11
click at [695, 27] on icon at bounding box center [693, 26] width 12 height 12
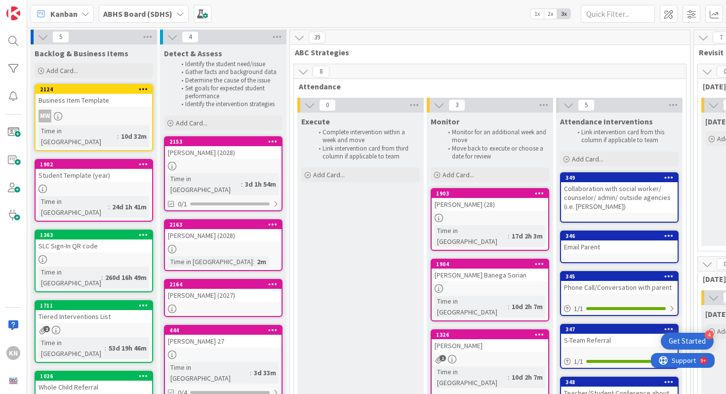
scroll to position [16, 0]
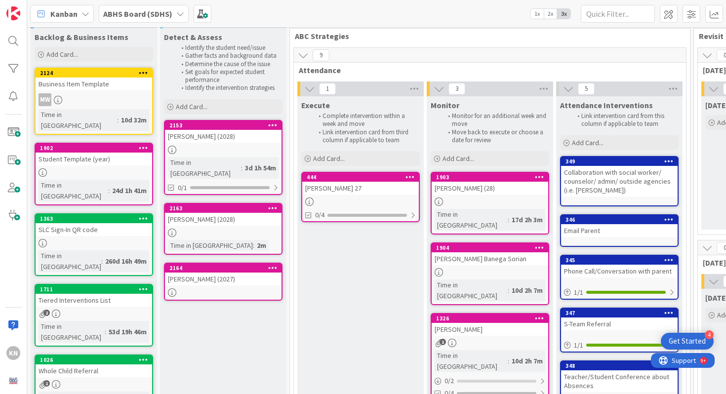
click at [236, 156] on link "2153 [PERSON_NAME] (2028) Time in Column : 3d 1h 54m 0/1" at bounding box center [223, 157] width 119 height 75
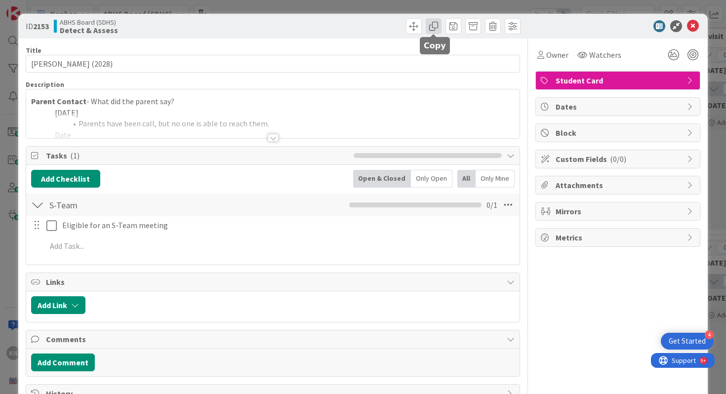
click at [437, 28] on span at bounding box center [434, 26] width 16 height 16
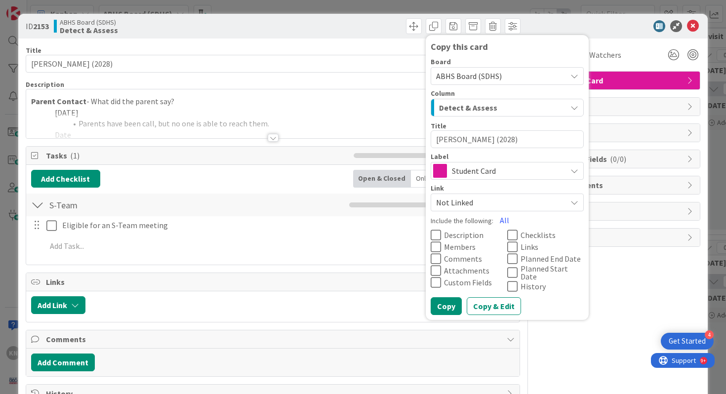
click at [443, 108] on span "Detect & Assess" at bounding box center [468, 107] width 58 height 13
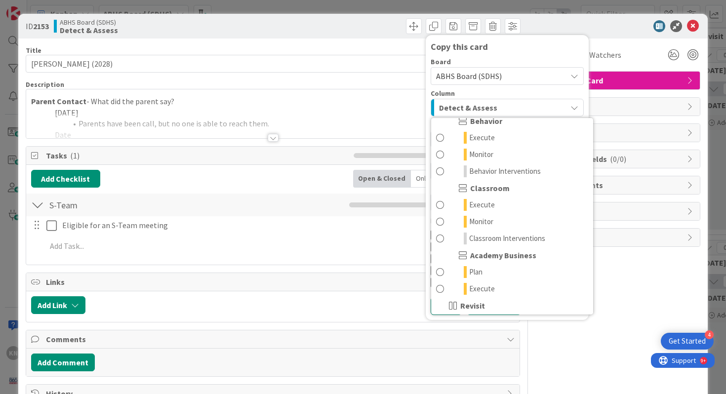
scroll to position [129, 0]
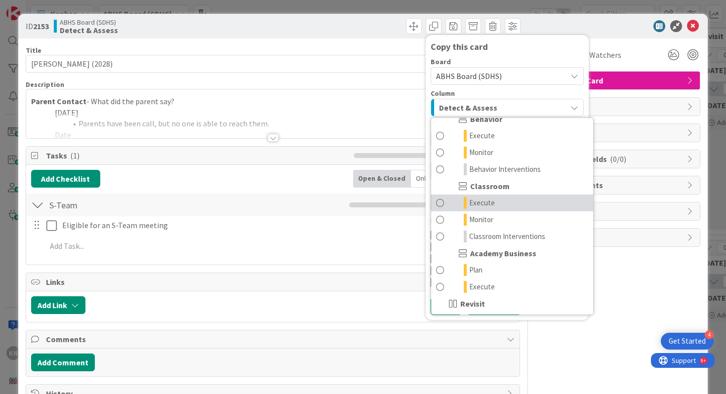
click at [479, 203] on span "Execute" at bounding box center [482, 203] width 26 height 12
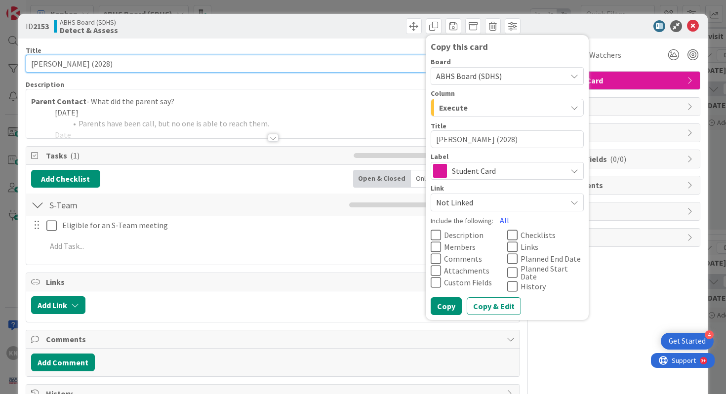
click at [389, 72] on input "[PERSON_NAME] (2028)" at bounding box center [273, 64] width 495 height 18
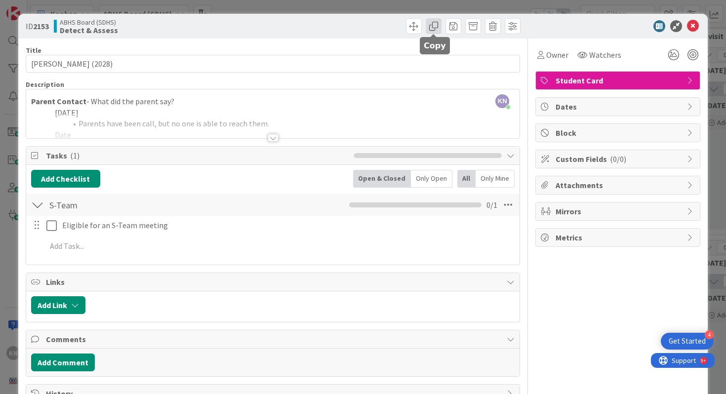
click at [434, 23] on span at bounding box center [434, 26] width 16 height 16
type textarea "x"
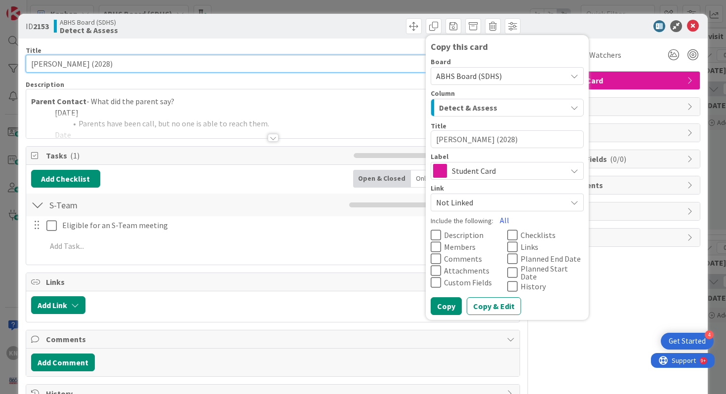
click at [405, 56] on input "[PERSON_NAME] (2028)" at bounding box center [273, 64] width 495 height 18
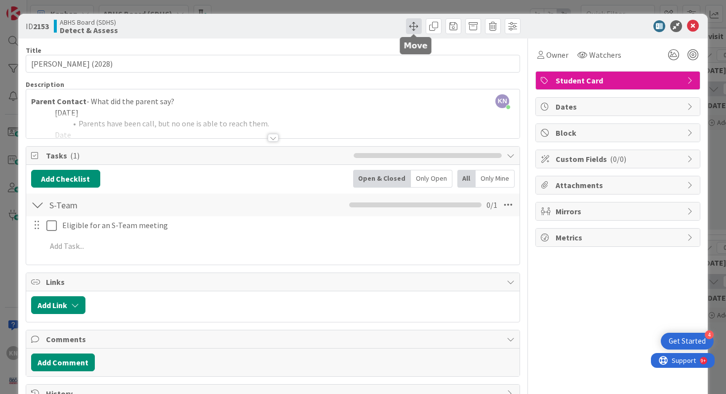
click at [413, 30] on span at bounding box center [414, 26] width 16 height 16
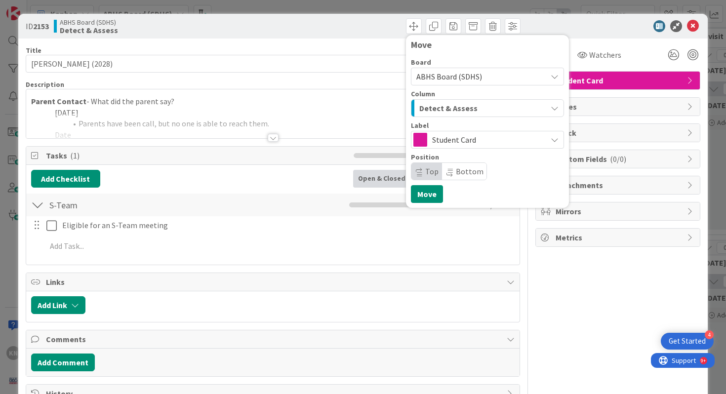
click at [420, 108] on span "Detect & Assess" at bounding box center [448, 108] width 58 height 13
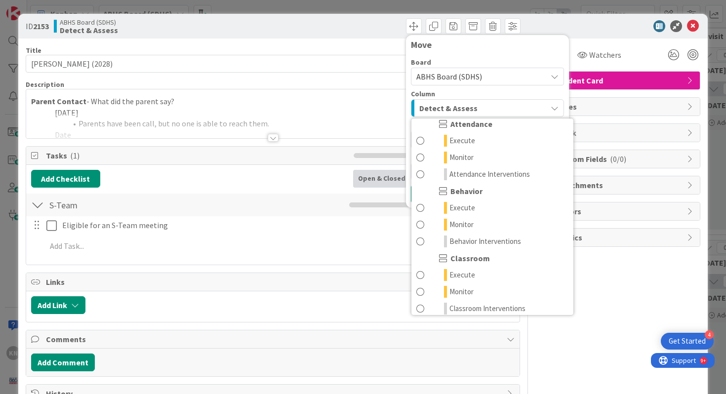
scroll to position [107, 0]
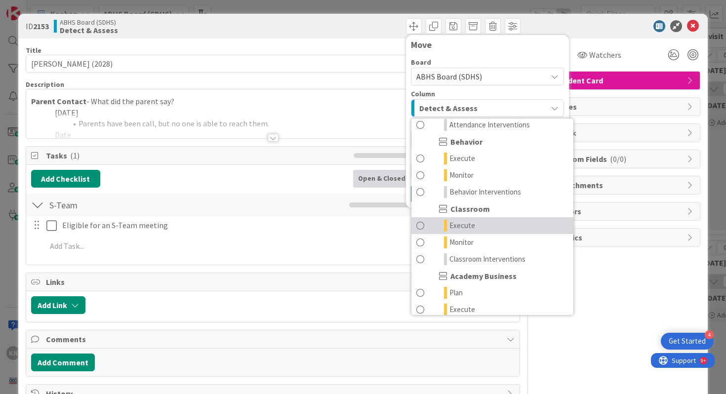
click at [421, 227] on span at bounding box center [420, 226] width 8 height 12
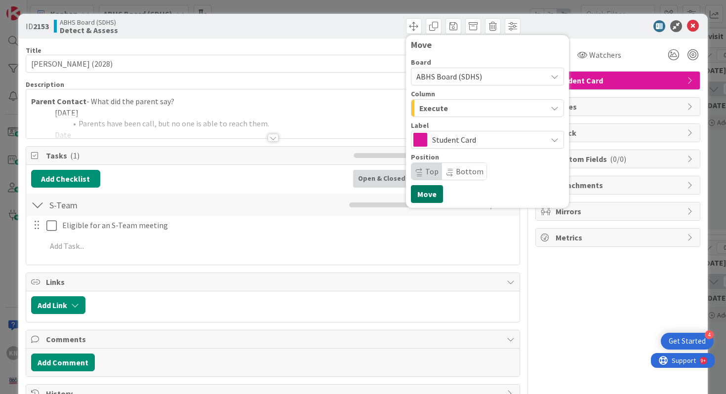
click at [432, 200] on button "Move" at bounding box center [427, 194] width 32 height 18
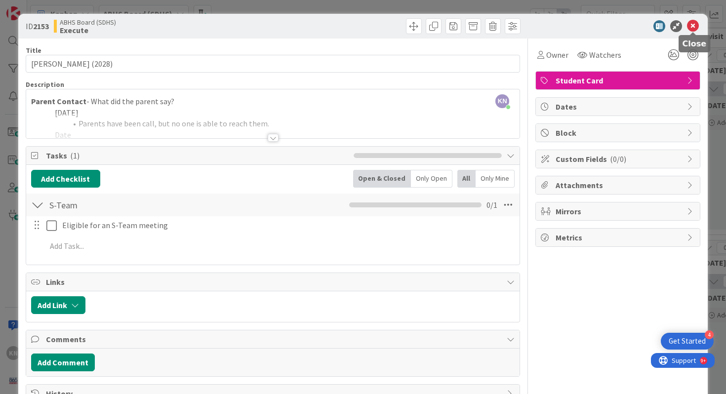
click at [695, 29] on icon at bounding box center [693, 26] width 12 height 12
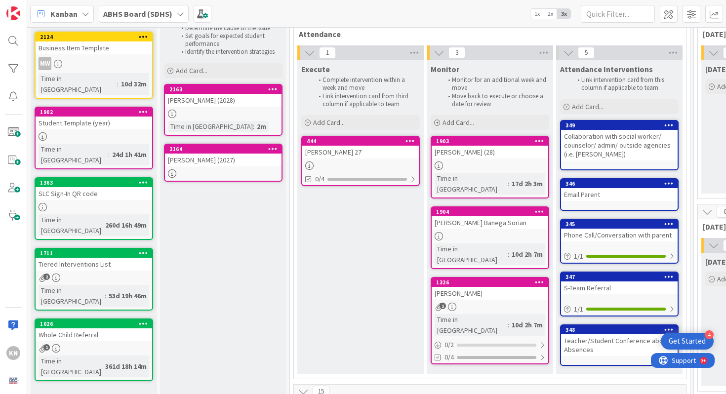
scroll to position [41, 0]
